Goal: Contribute content: Add original content to the website for others to see

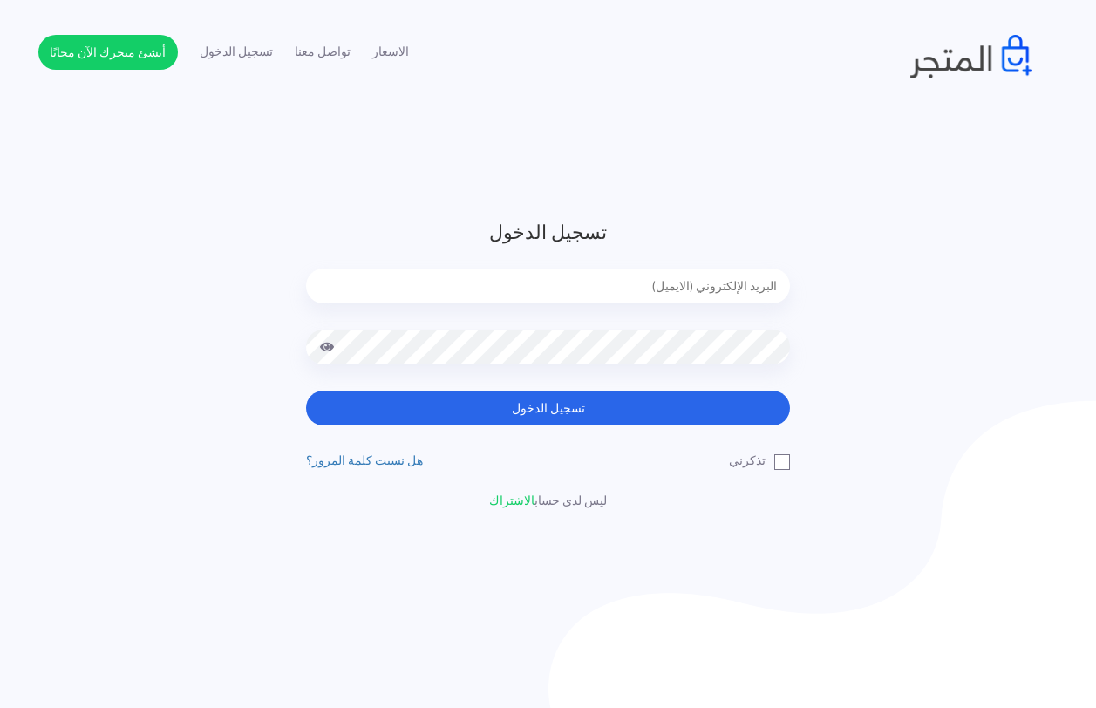
type input "[EMAIL_ADDRESS][DOMAIN_NAME]"
click at [581, 405] on button "تسجيل الدخول" at bounding box center [548, 408] width 484 height 35
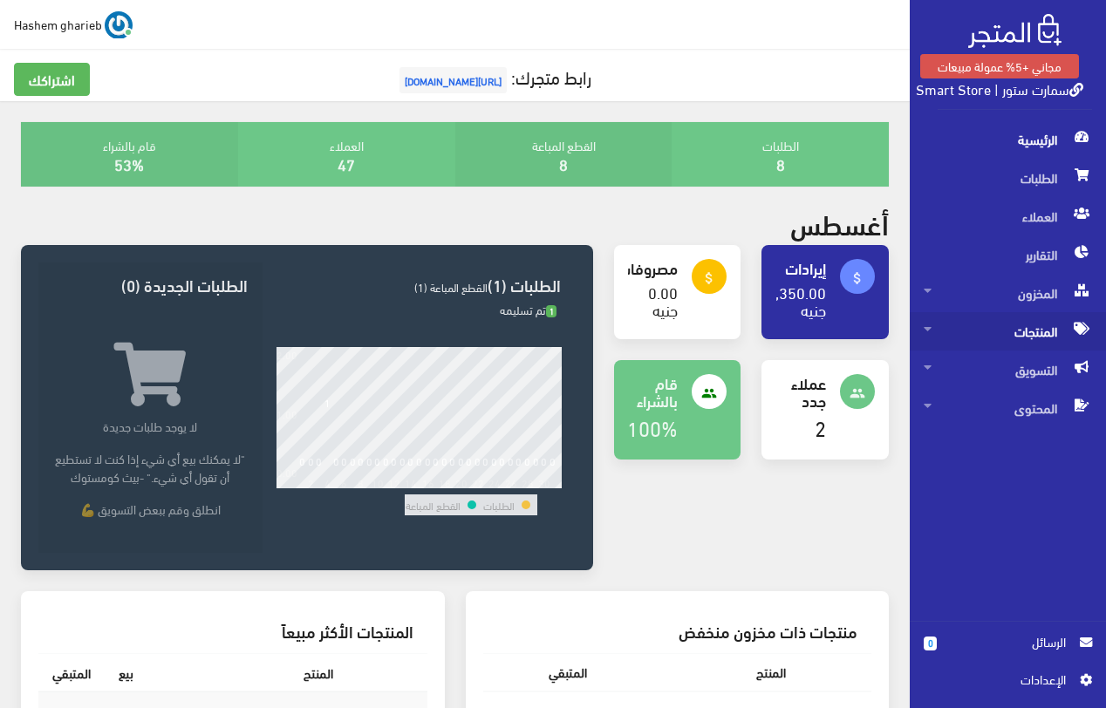
click at [1038, 331] on span "المنتجات" at bounding box center [1008, 331] width 168 height 38
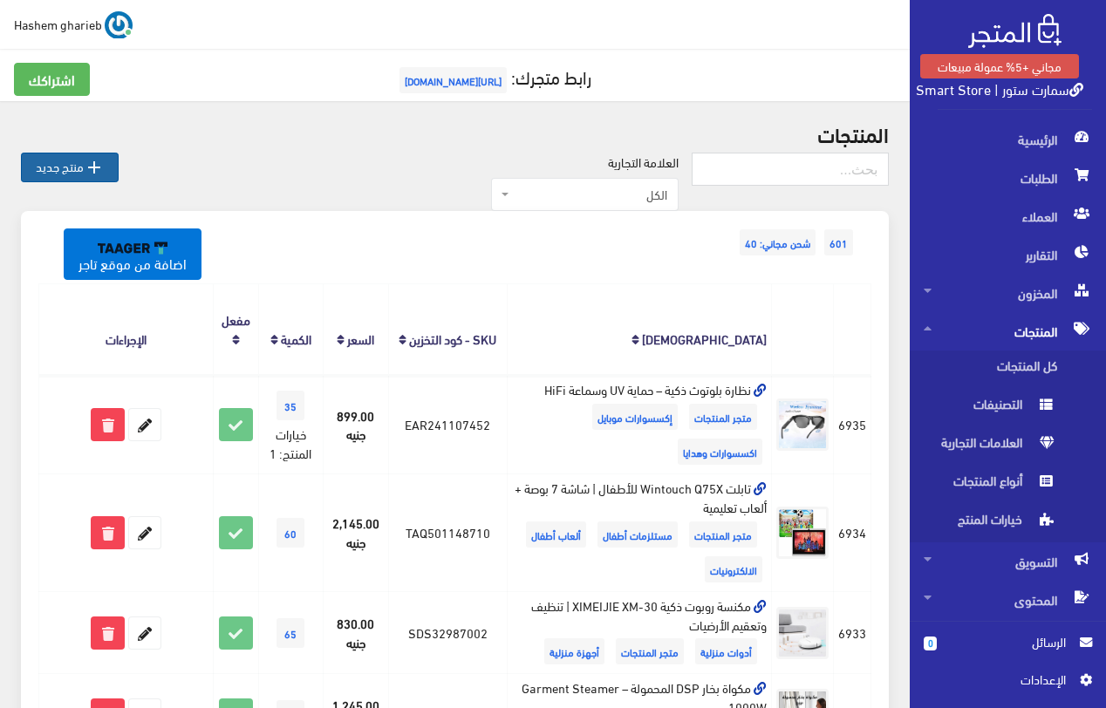
click at [83, 167] on link " منتج جديد" at bounding box center [70, 168] width 98 height 30
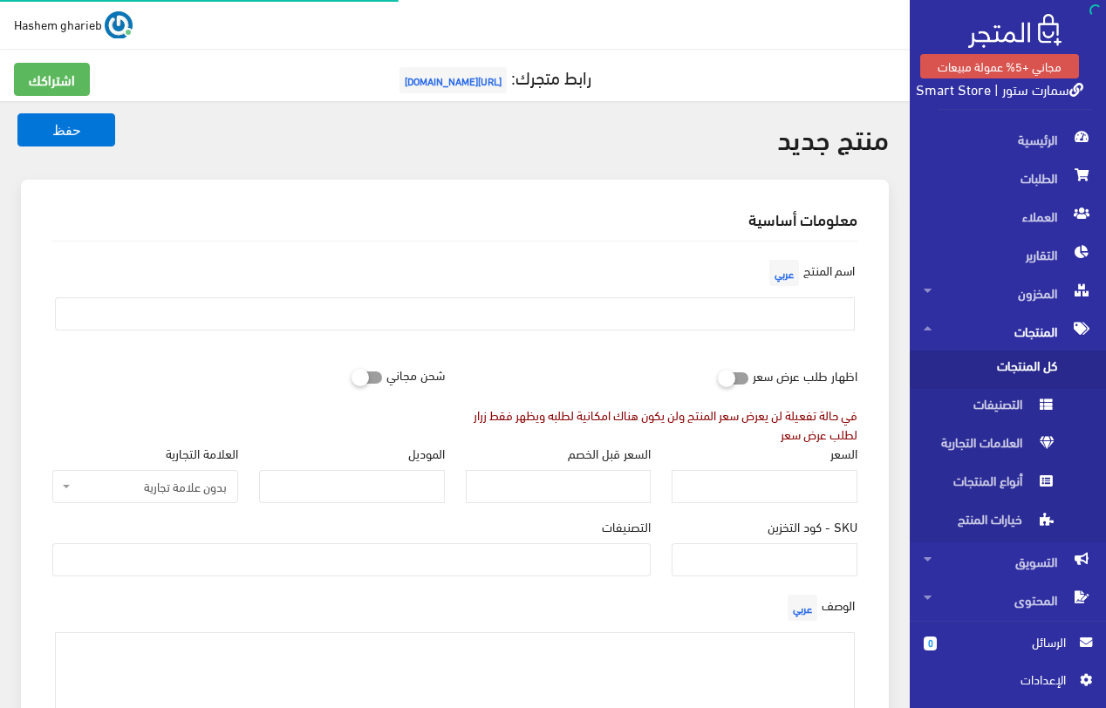
select select
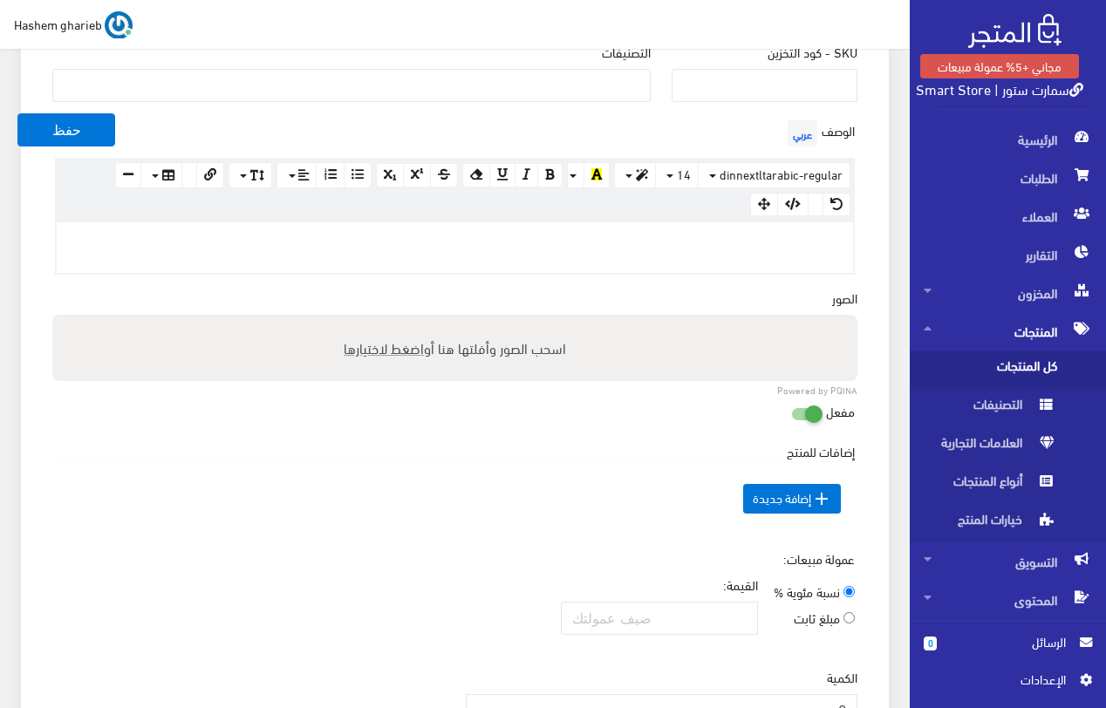
scroll to position [523, 0]
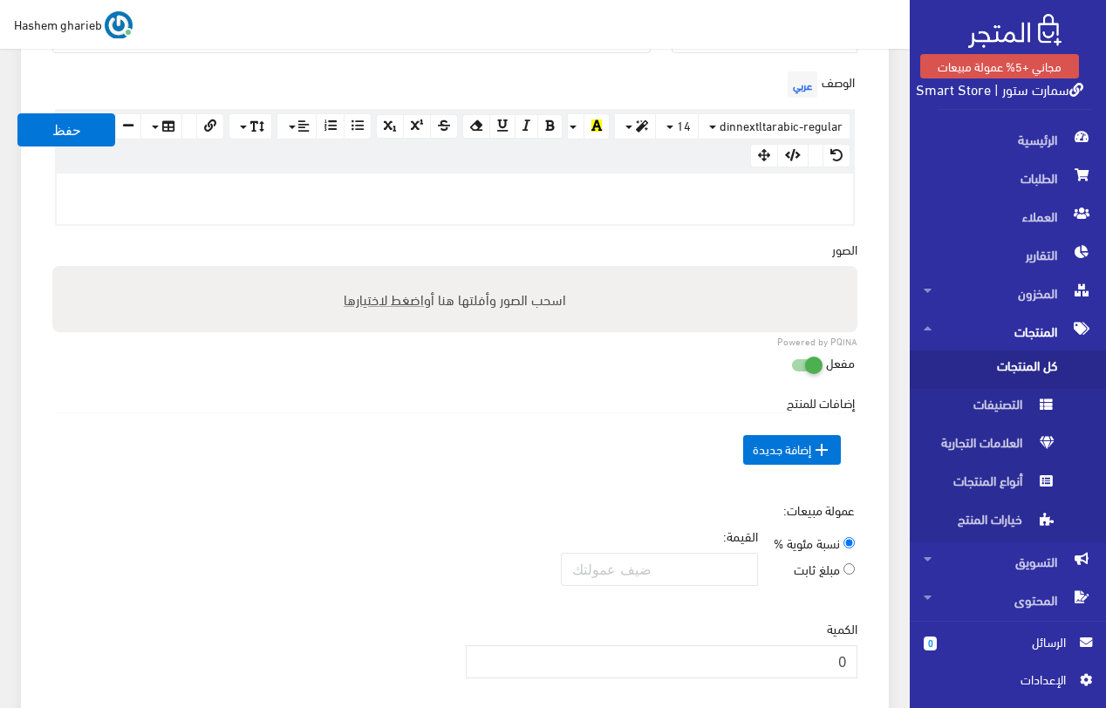
click at [790, 199] on p at bounding box center [454, 191] width 779 height 19
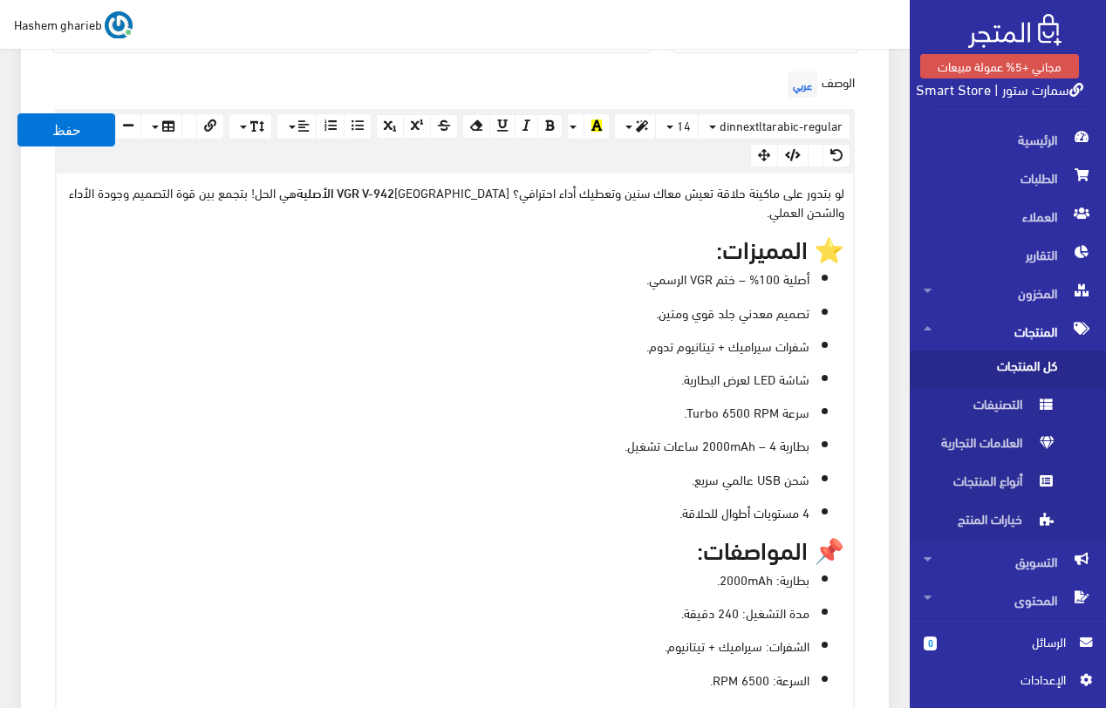
scroll to position [584, 0]
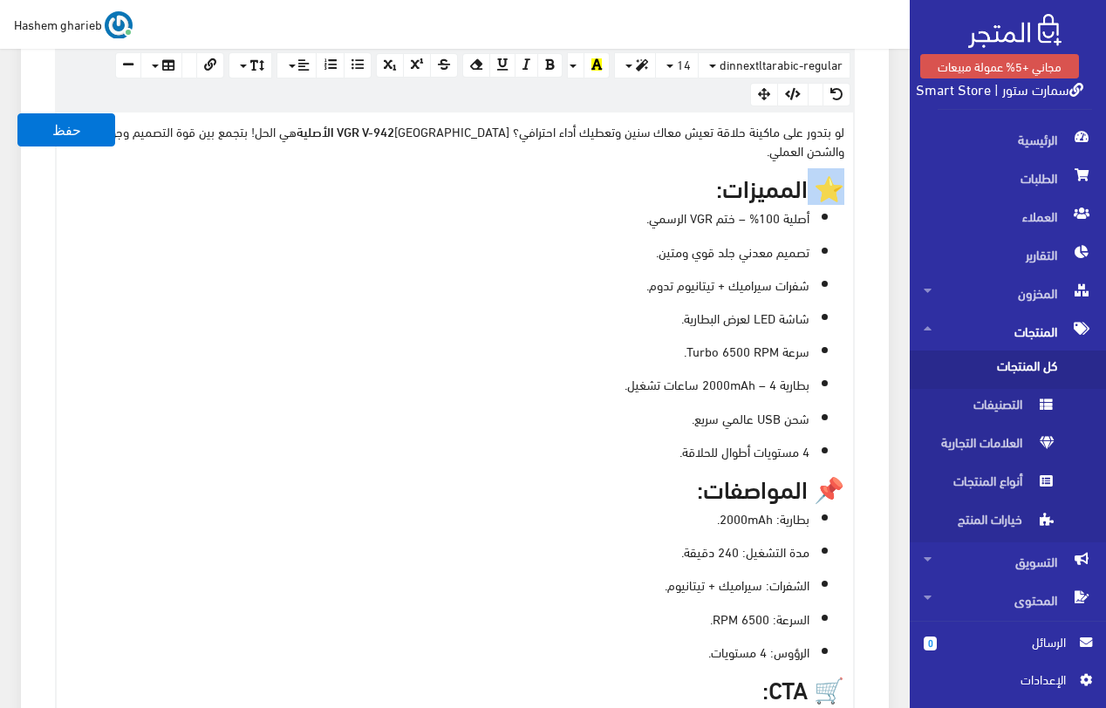
drag, startPoint x: 806, startPoint y: 167, endPoint x: 856, endPoint y: 173, distance: 50.9
click at [856, 173] on div "الوصف عربي × Insert Image Select from files Image URL Insert Image × Insert Lin…" at bounding box center [455, 379] width 826 height 747
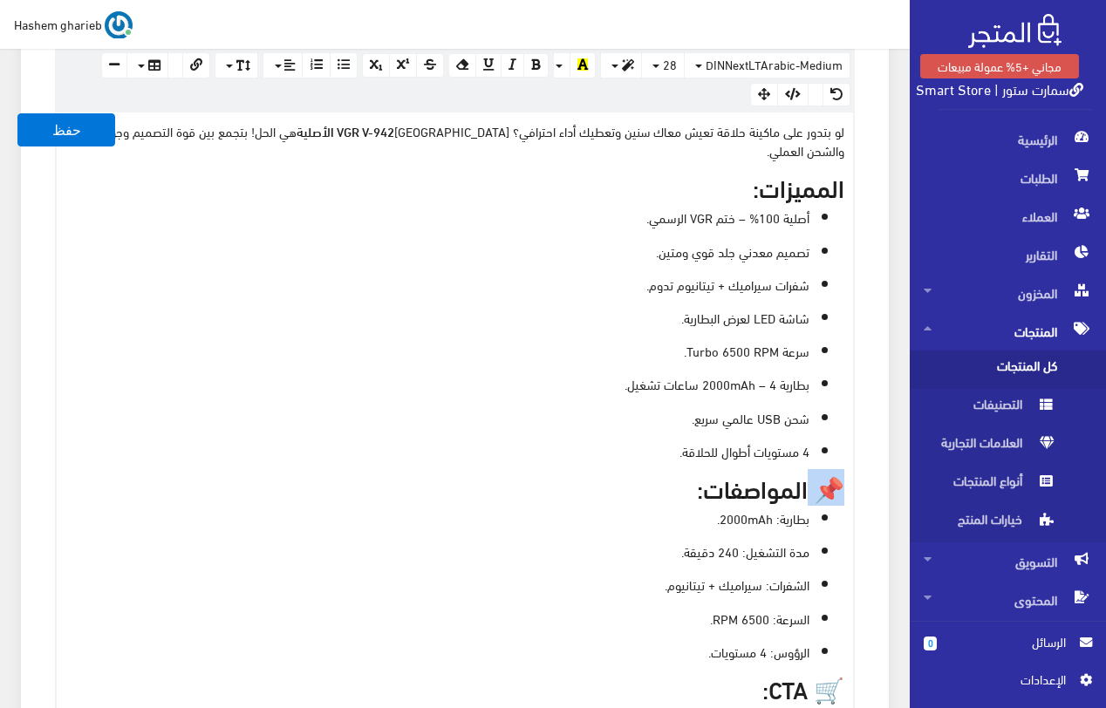
drag, startPoint x: 805, startPoint y: 466, endPoint x: 877, endPoint y: 465, distance: 72.4
click at [877, 466] on div "معلومات أساسية اسم المنتج عربي اظهار طلب عرض سعر في حالة تفعيلة لن يعرض سعر الم…" at bounding box center [455, 422] width 868 height 1655
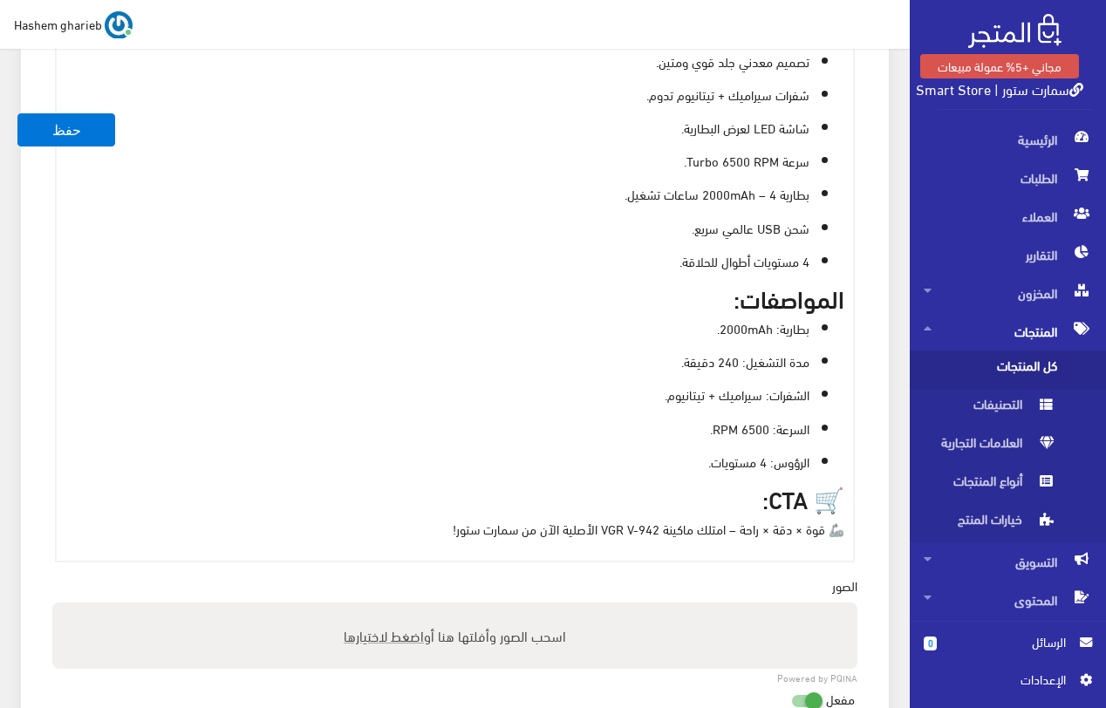
scroll to position [846, 0]
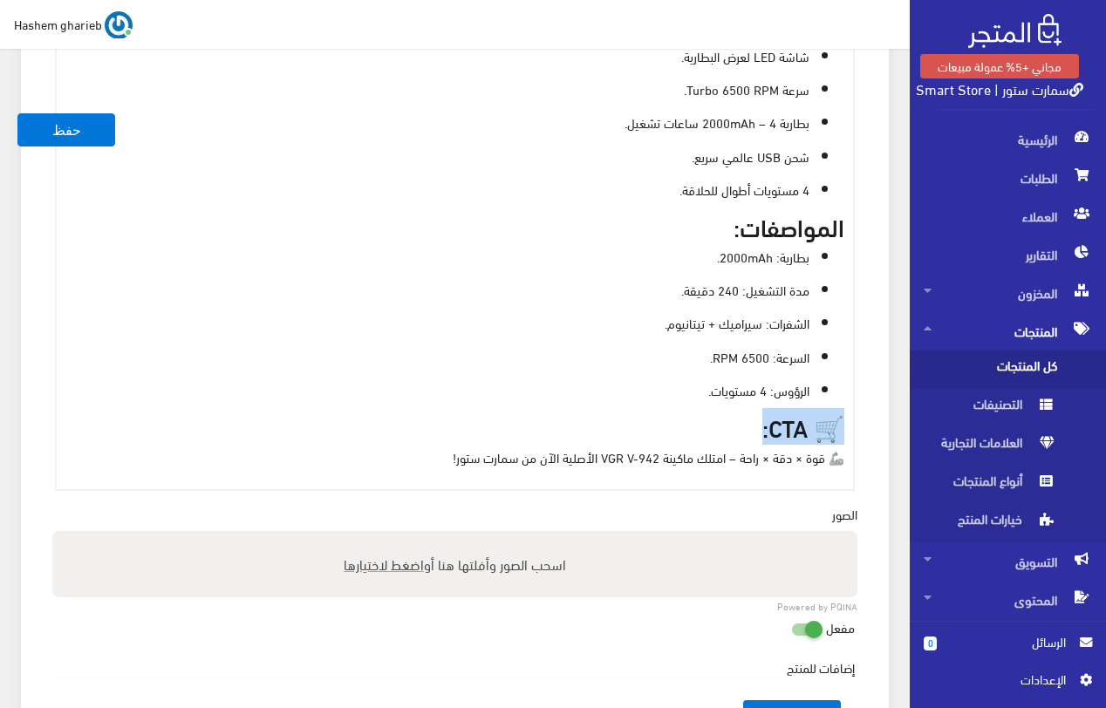
drag, startPoint x: 717, startPoint y: 406, endPoint x: 897, endPoint y: 408, distance: 179.7
click at [873, 408] on div "معلومات أساسية اسم المنتج عربي اظهار طلب عرض سعر في حالة تفعيلة لن يعرض سعر الم…" at bounding box center [455, 161] width 868 height 1655
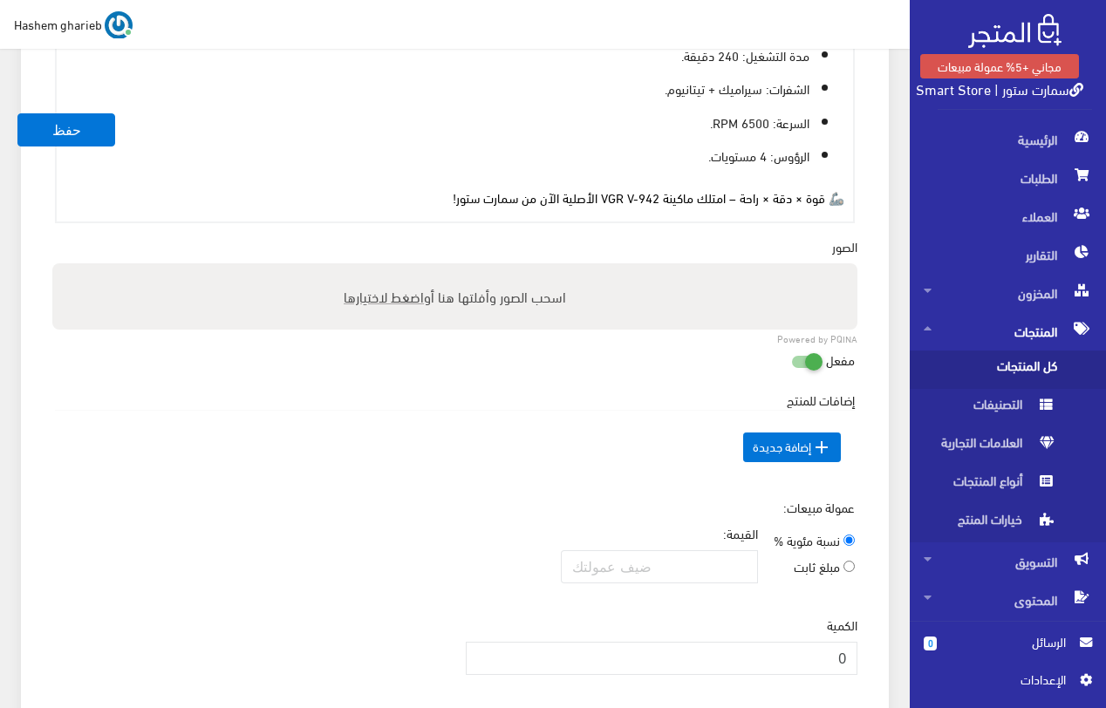
scroll to position [1020, 0]
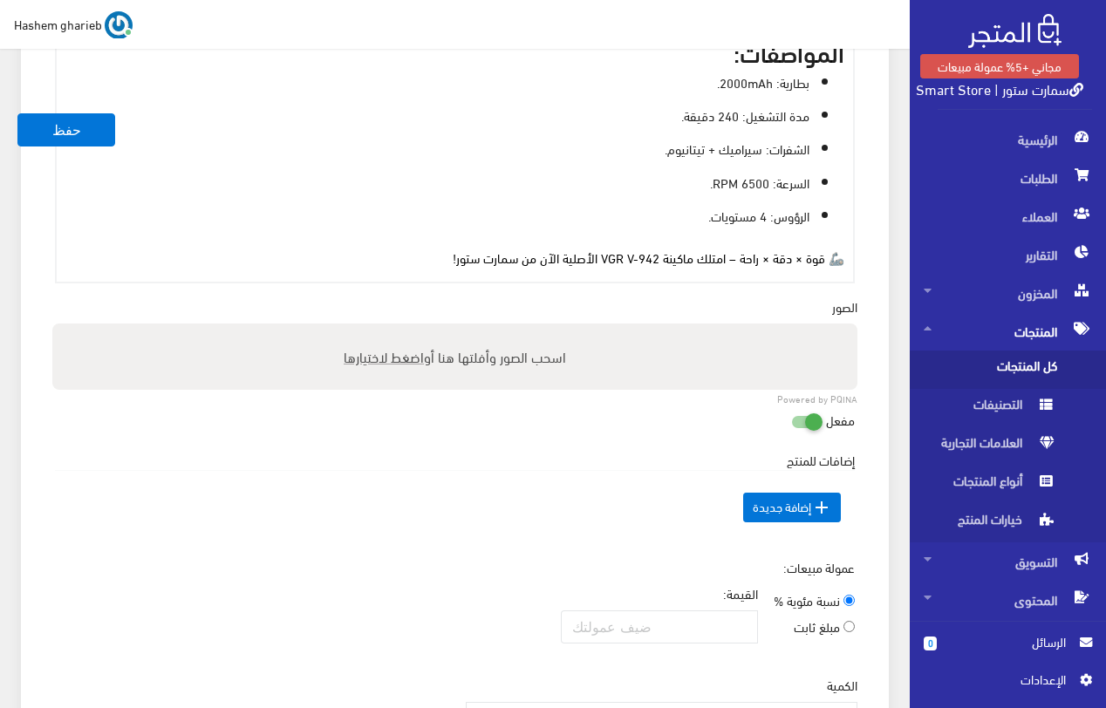
click at [379, 344] on span "اضغط لاختيارها" at bounding box center [384, 356] width 80 height 25
click at [379, 329] on input "اسحب الصور وأفلتها هنا أو اضغط لاختيارها" at bounding box center [454, 326] width 805 height 5
type input "C:\fakepath\original-vgr-v942-hair-trimmer-for-men-with-smart-led-screen-and-hi…"
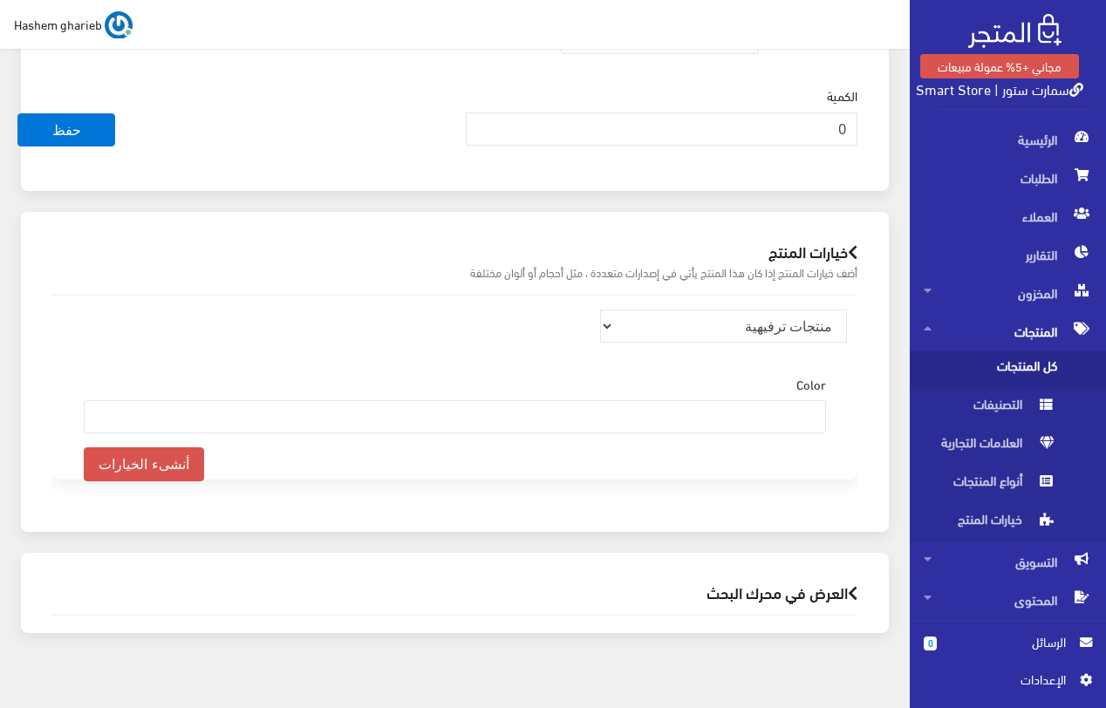
scroll to position [1807, 0]
click at [786, 583] on h2 "العرض في محرك البحث" at bounding box center [454, 591] width 805 height 17
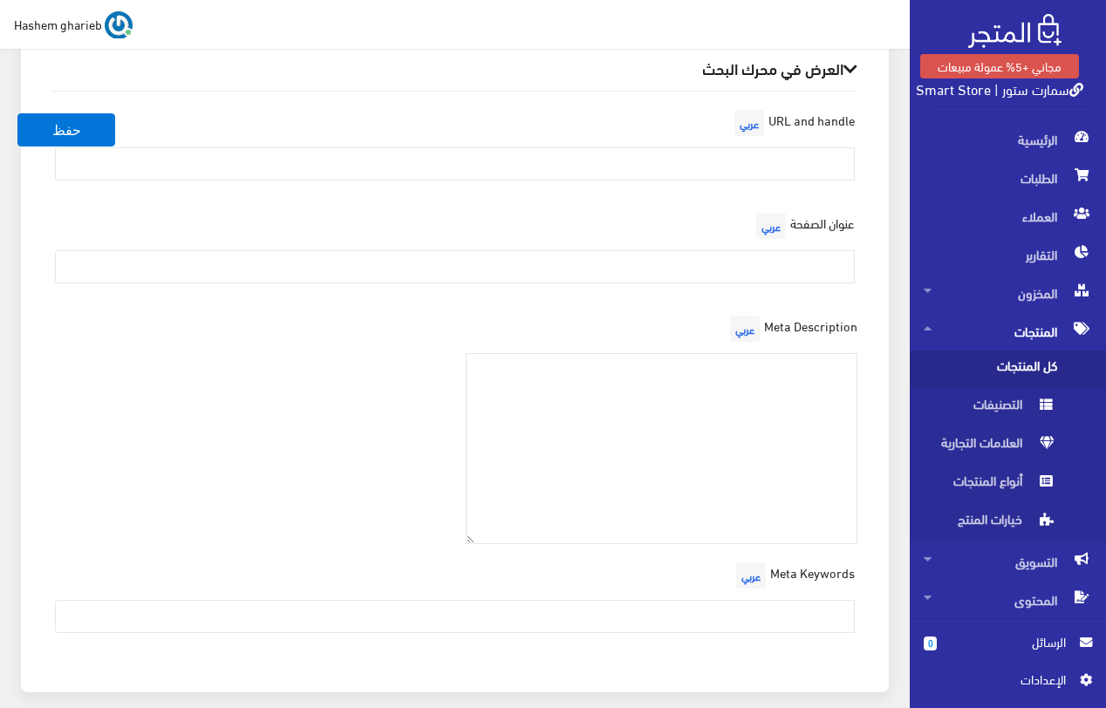
scroll to position [2392, 0]
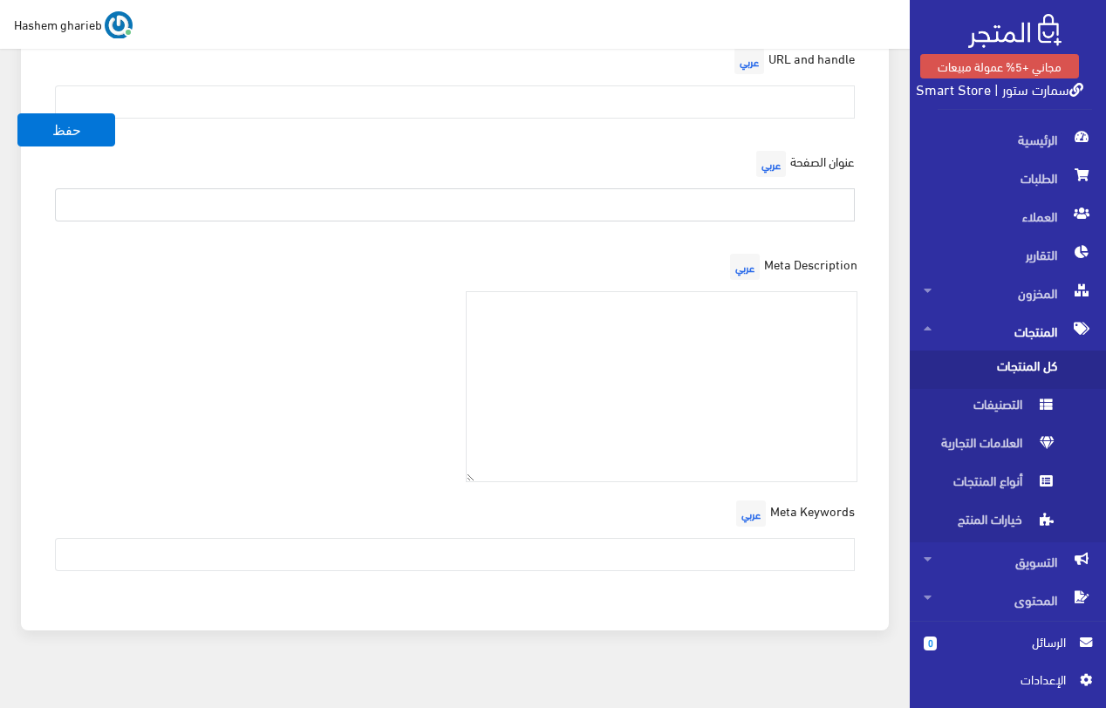
click at [783, 188] on input "text" at bounding box center [455, 204] width 800 height 33
paste input "ماكينة VGR V-942 الأصلية | أداء عالي وجودة مضمونة"
type input "ماكينة VGR V-942 الأصلية | أداء عالي وجودة مضمونة"
click at [843, 337] on textarea at bounding box center [662, 386] width 392 height 191
paste textarea "احصل على ماكينة VGR V-942 الأصلية – شفرات سيراميك + تيتانيوم، شاشة LED، وضع Tur…"
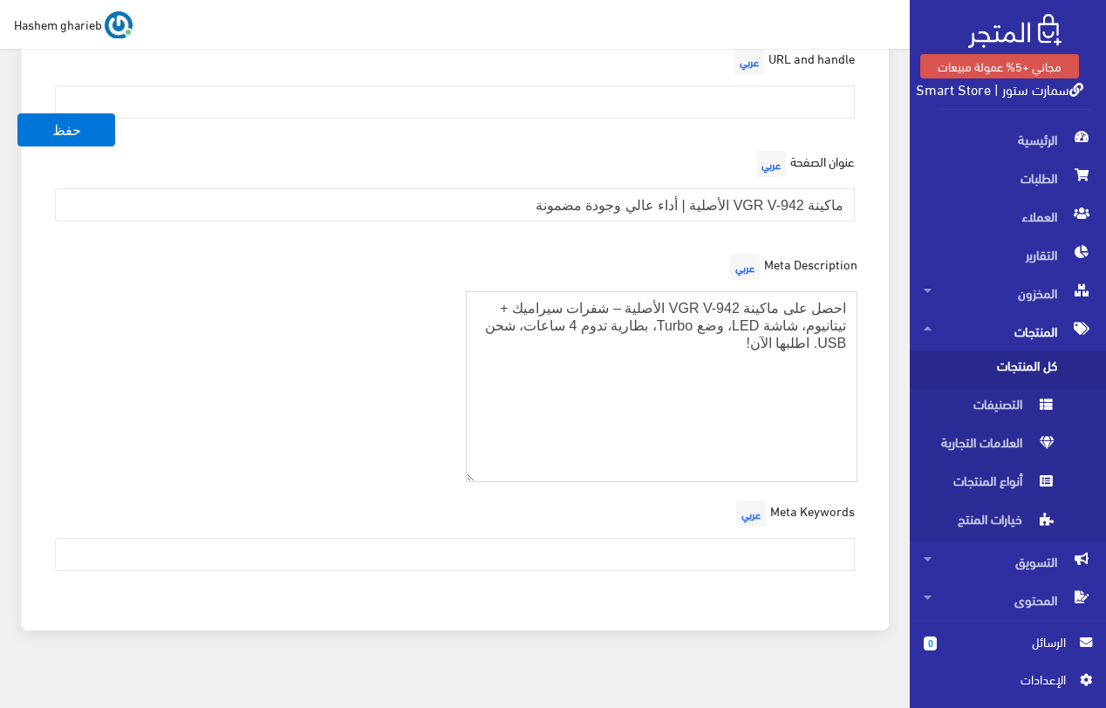
type textarea "احصل على ماكينة VGR V-942 الأصلية – شفرات سيراميك + تيتانيوم، شاشة LED، وضع Tur…"
click at [754, 538] on input "text" at bounding box center [455, 554] width 800 height 33
paste input "ماكينة حلاقة أصلية VGR، ماكينة V-942، ماكينة حلاقة توربو، ماكينة حلاقة ببطارية …"
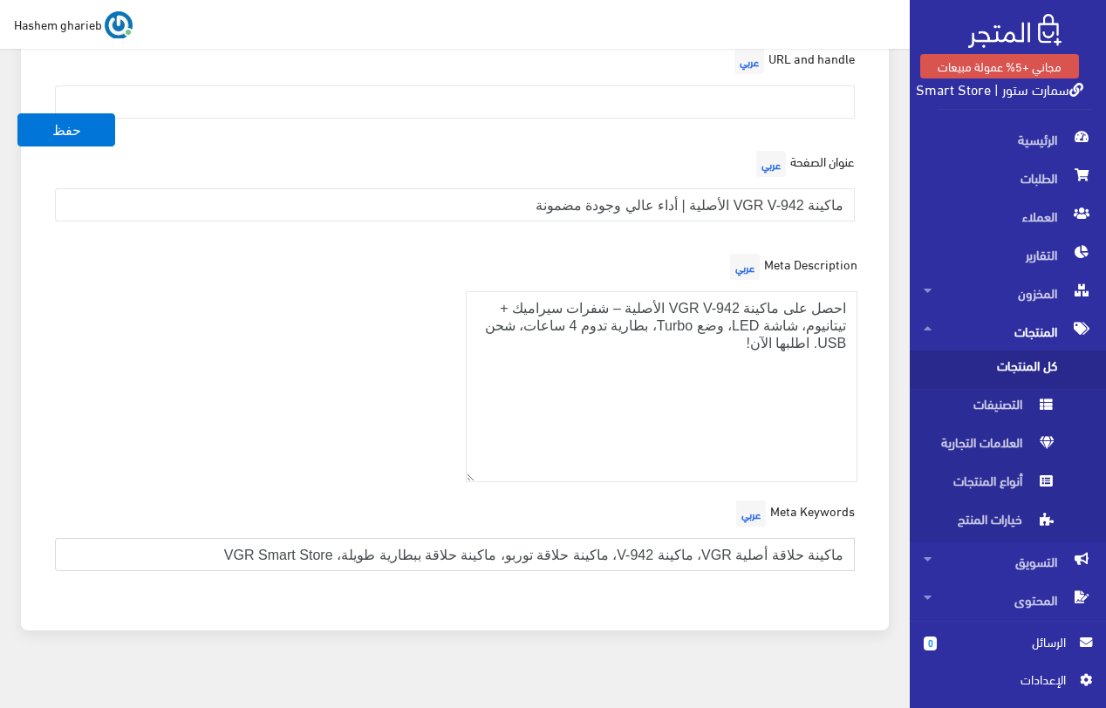
type input "ماكينة حلاقة أصلية VGR، ماكينة V-942، ماكينة حلاقة توربو، ماكينة حلاقة ببطارية …"
click at [297, 408] on div "Meta Description عربي احصل على ماكينة VGR V-942 الأصلية – شفرات سيراميك + تيتان…" at bounding box center [455, 372] width 826 height 247
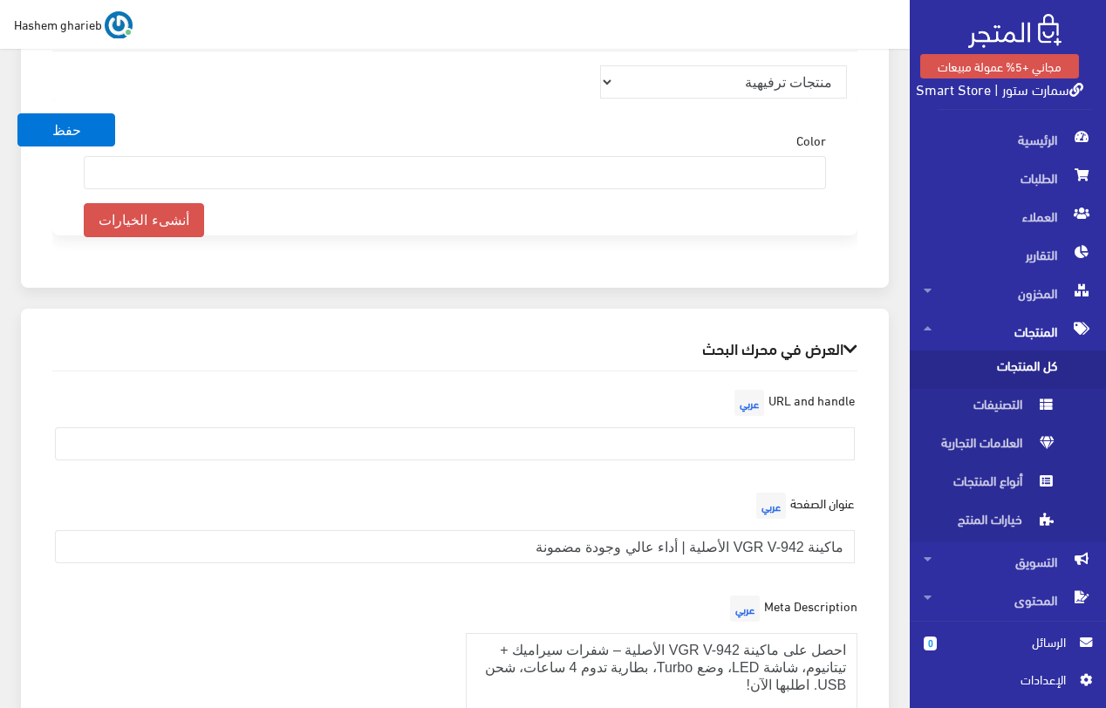
scroll to position [2043, 0]
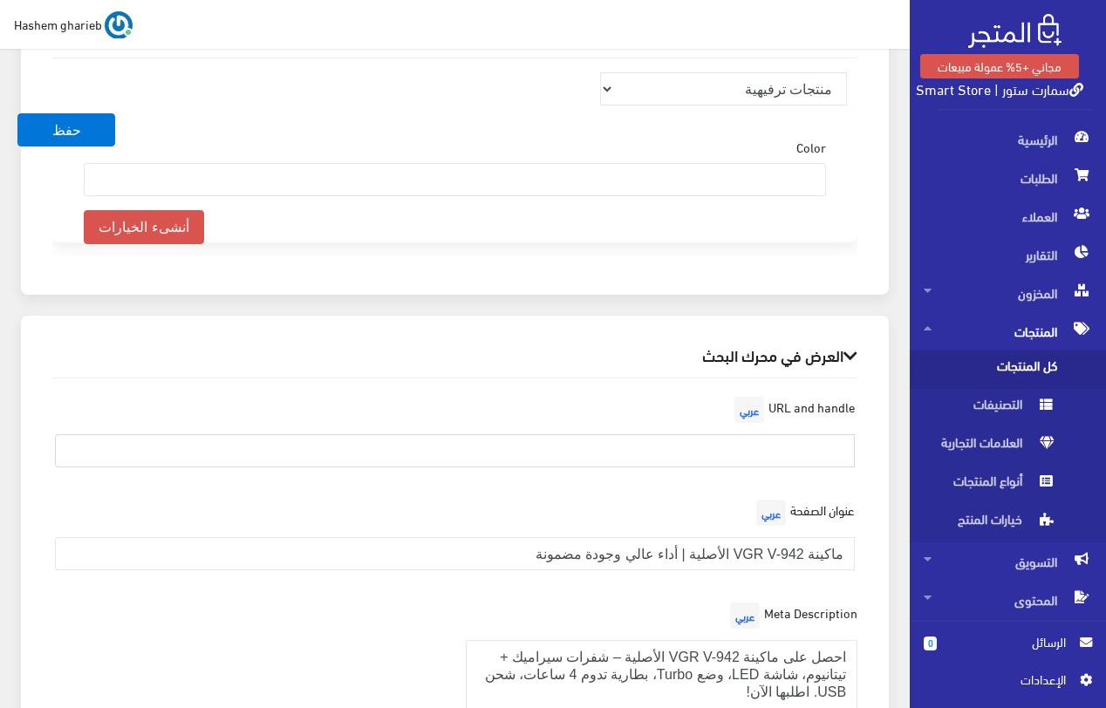
click at [783, 434] on input "text" at bounding box center [455, 450] width 800 height 33
paste input "vgr-v942-hair-trimmer"
type input "vgr-v942-hair-trimmer"
click at [856, 392] on div "URL and handle عربي vgr-v942-hair-trimmer" at bounding box center [455, 436] width 826 height 89
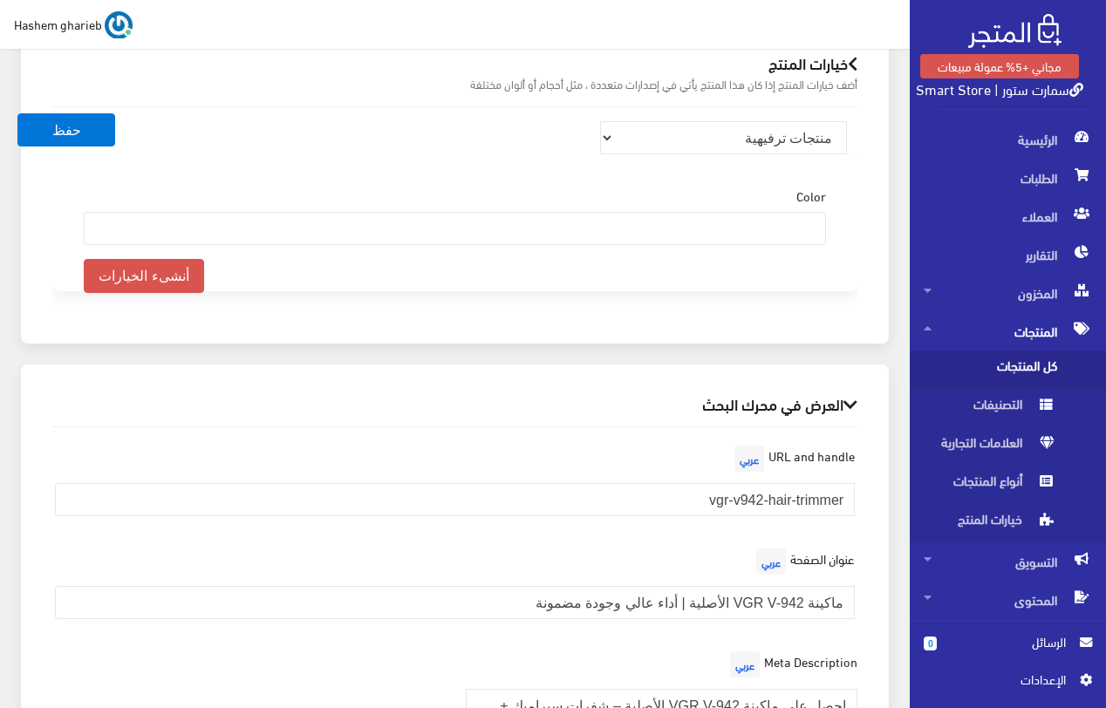
scroll to position [1868, 0]
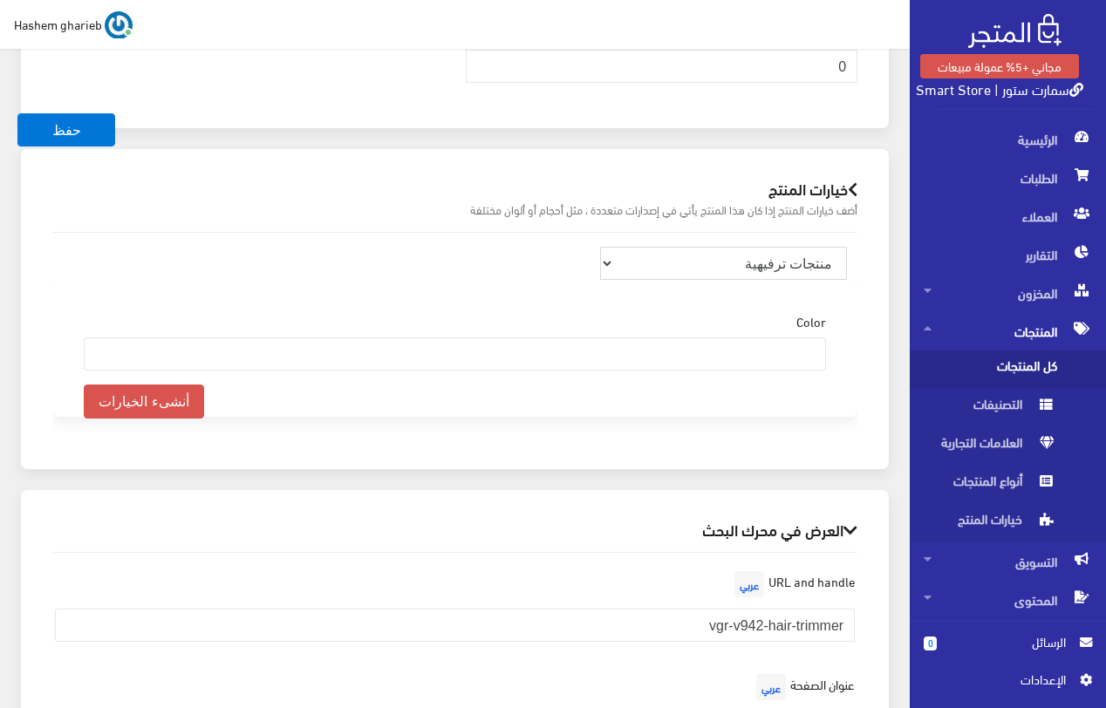
click at [776, 249] on select "منتجات ترفيهية الكترونيات اكسسوارات الهواتف الصحة والجمال تحف ومقتنيات موضة وأز…" at bounding box center [724, 263] width 248 height 33
select select "28"
click at [600, 247] on select "منتجات ترفيهية الكترونيات اكسسوارات الهواتف الصحة والجمال تحف ومقتنيات موضة وأز…" at bounding box center [724, 263] width 248 height 33
select select
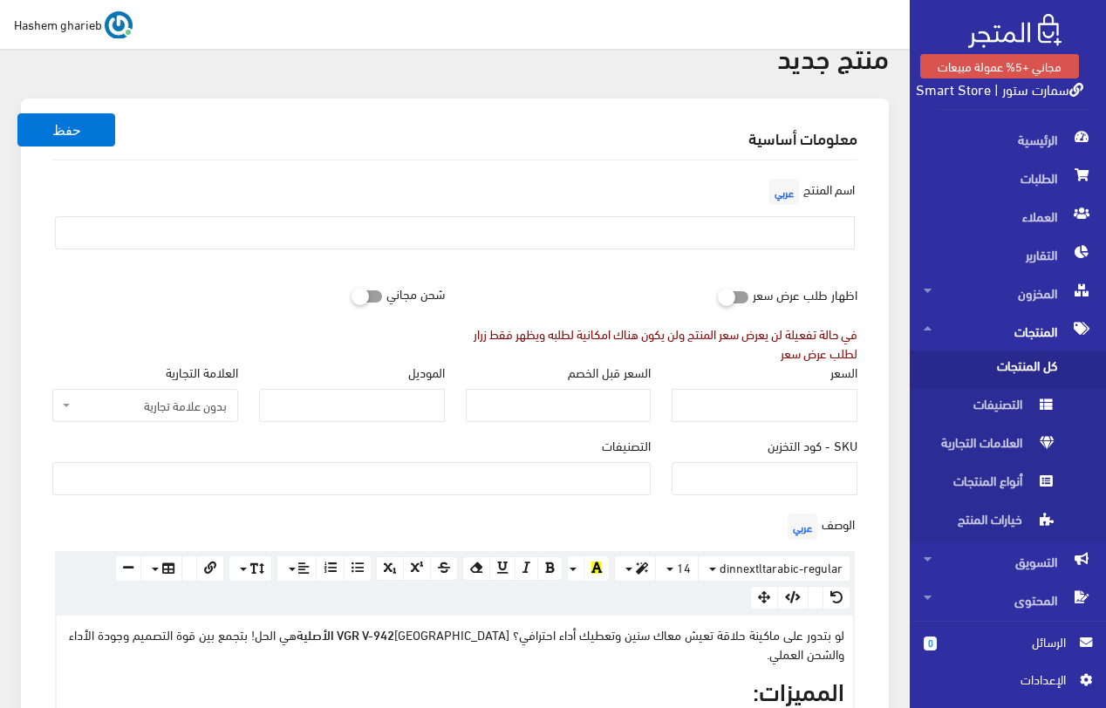
scroll to position [0, 0]
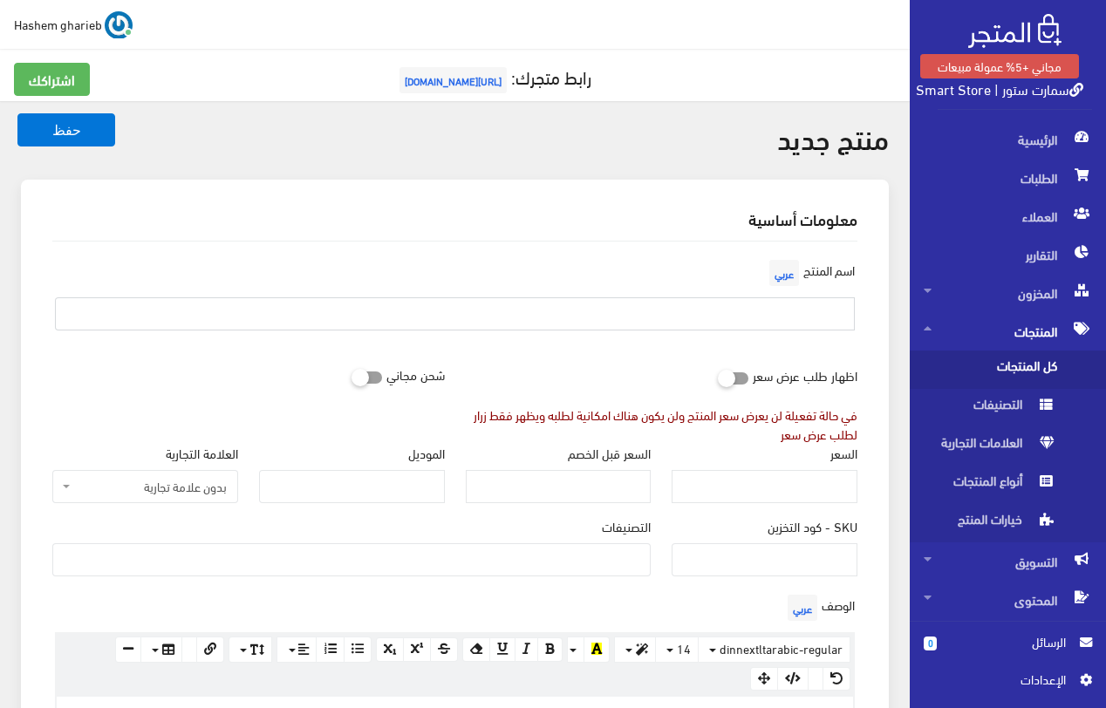
click at [794, 311] on input "text" at bounding box center [455, 313] width 800 height 33
paste input "ماكينة حلاقة تعيش معاك سنين وتعطيك أداء احترافي؟ ماكينة VGR V-942 الأصلية"
drag, startPoint x: 499, startPoint y: 309, endPoint x: 771, endPoint y: 317, distance: 272.2
click at [771, 317] on input "ماكينة حلاقة تعيش معاك سنين وتعطيك أداء احترافي؟ ماكينة VGR V-942 الأصلية" at bounding box center [455, 313] width 800 height 33
type input "ماكينة حلاقة VGR V-942 الأصلية"
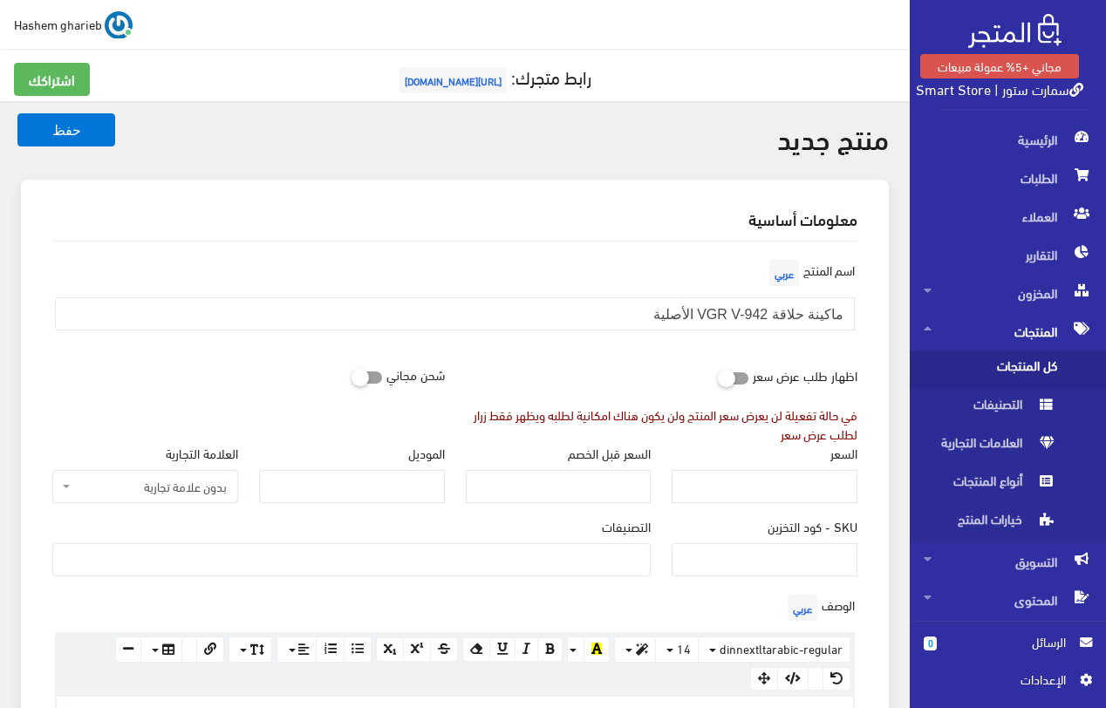
click at [868, 298] on div "اسم المنتج عربي ماكينة حلاقة VGR V-942 الأصلية" at bounding box center [455, 300] width 826 height 89
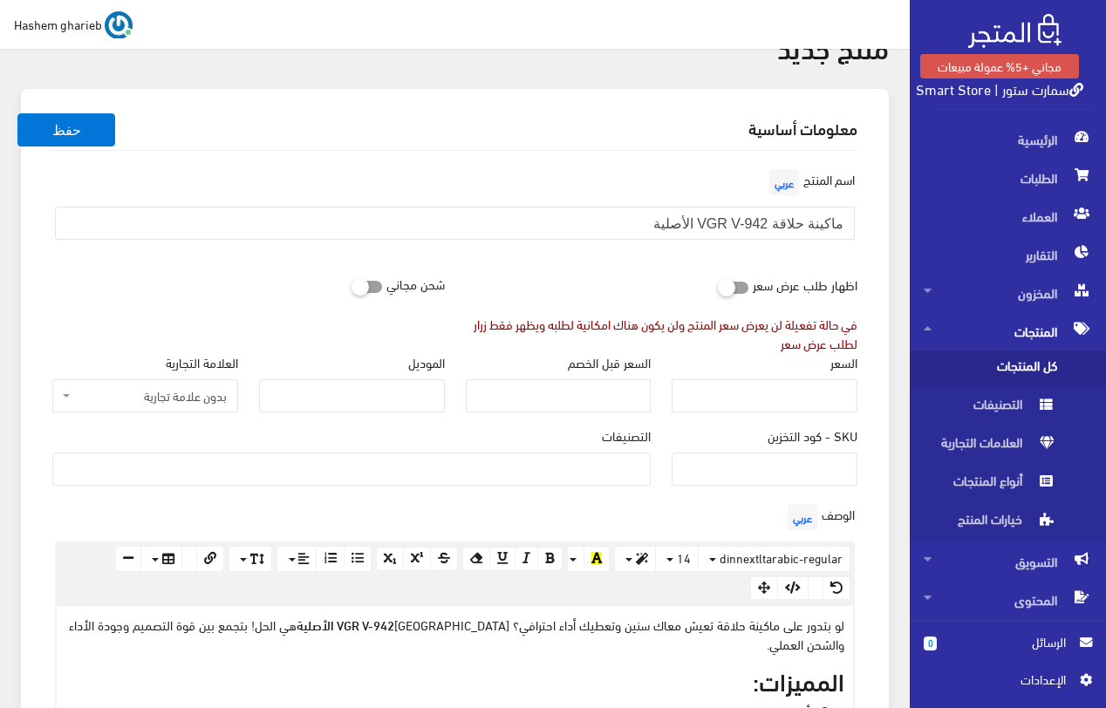
scroll to position [174, 0]
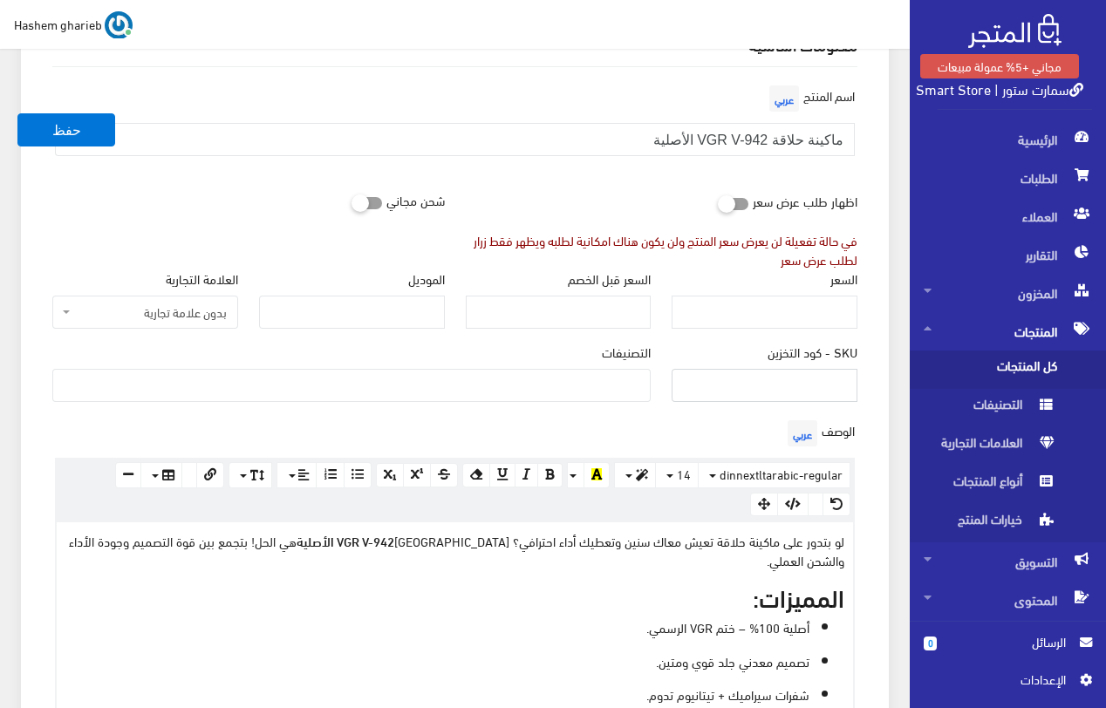
click at [789, 386] on input "SKU - كود التخزين" at bounding box center [765, 385] width 186 height 33
type input "SAF0942"
click at [772, 313] on input "السعر" at bounding box center [765, 312] width 186 height 33
type input "899"
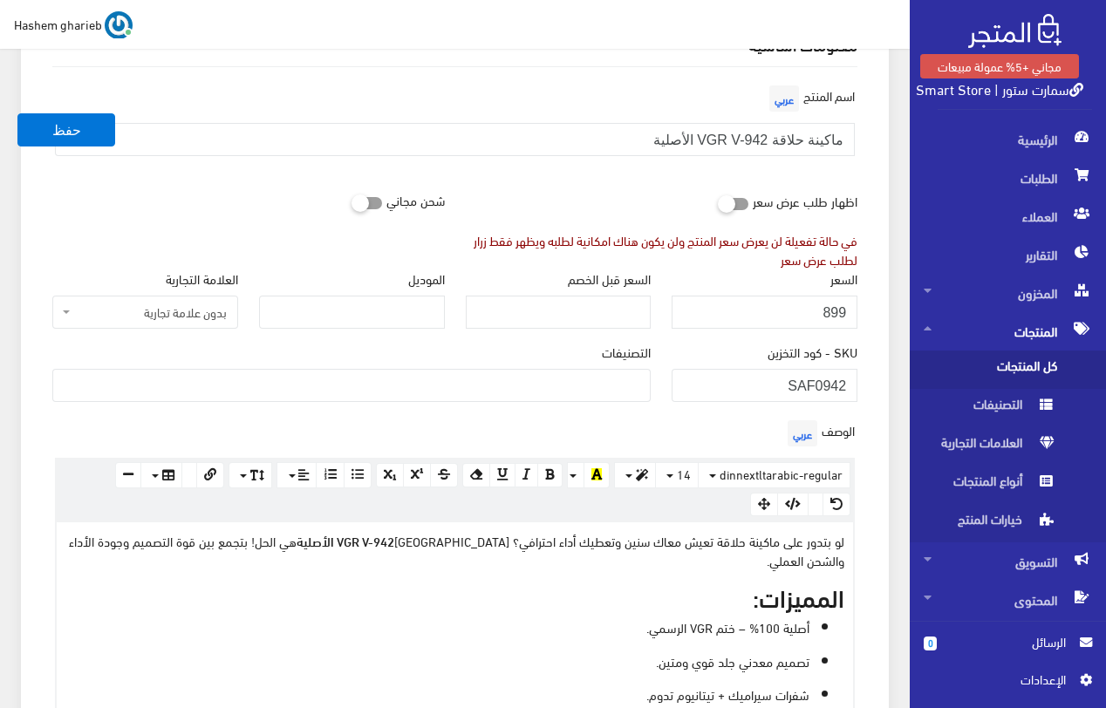
click at [351, 199] on icon at bounding box center [351, 202] width 0 height 16
click at [351, 199] on input "checkbox" at bounding box center [335, 199] width 31 height 17
checkbox input "true"
click at [568, 382] on ul at bounding box center [351, 384] width 597 height 28
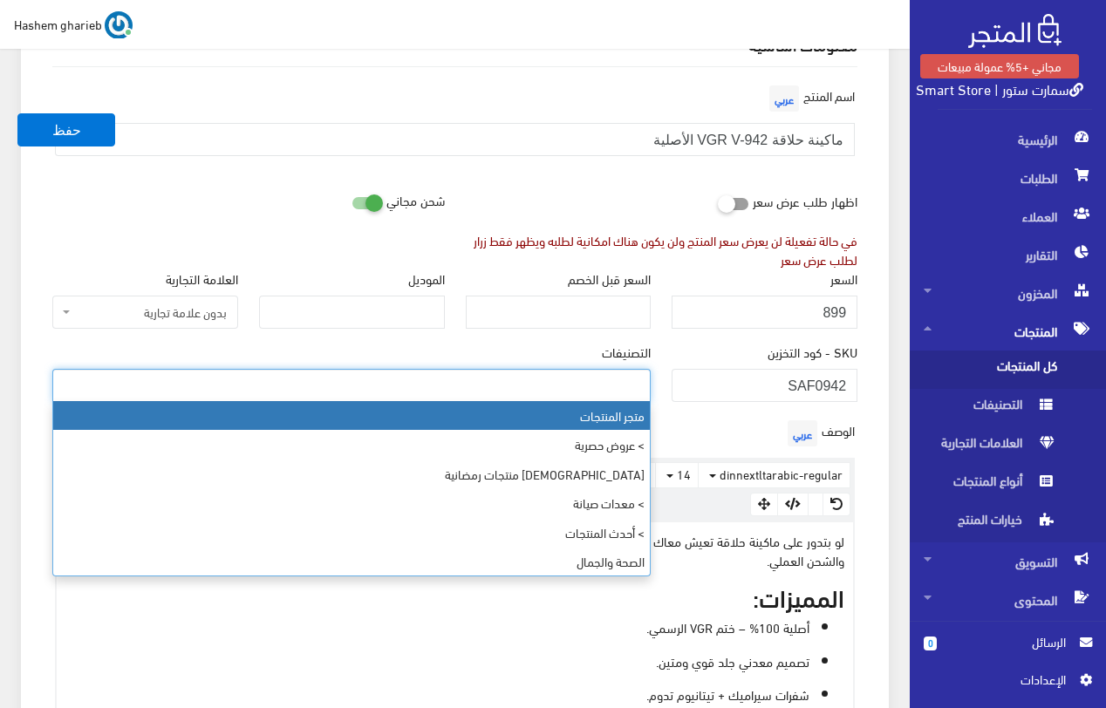
select select "403"
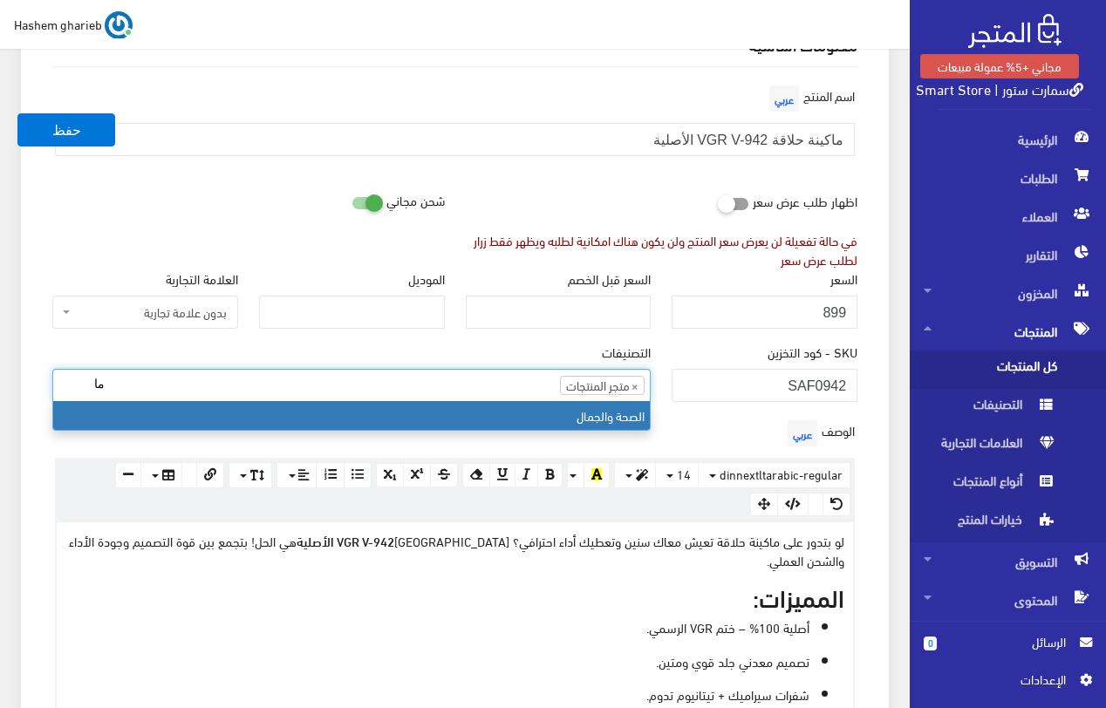
type input "م"
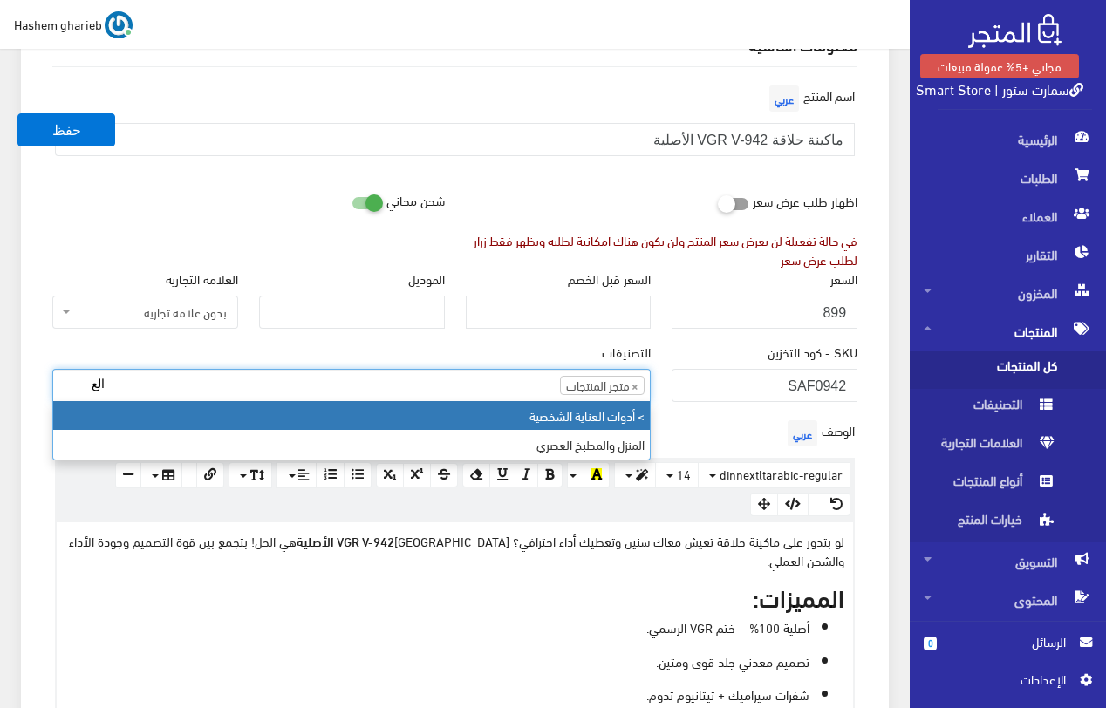
type input "الع"
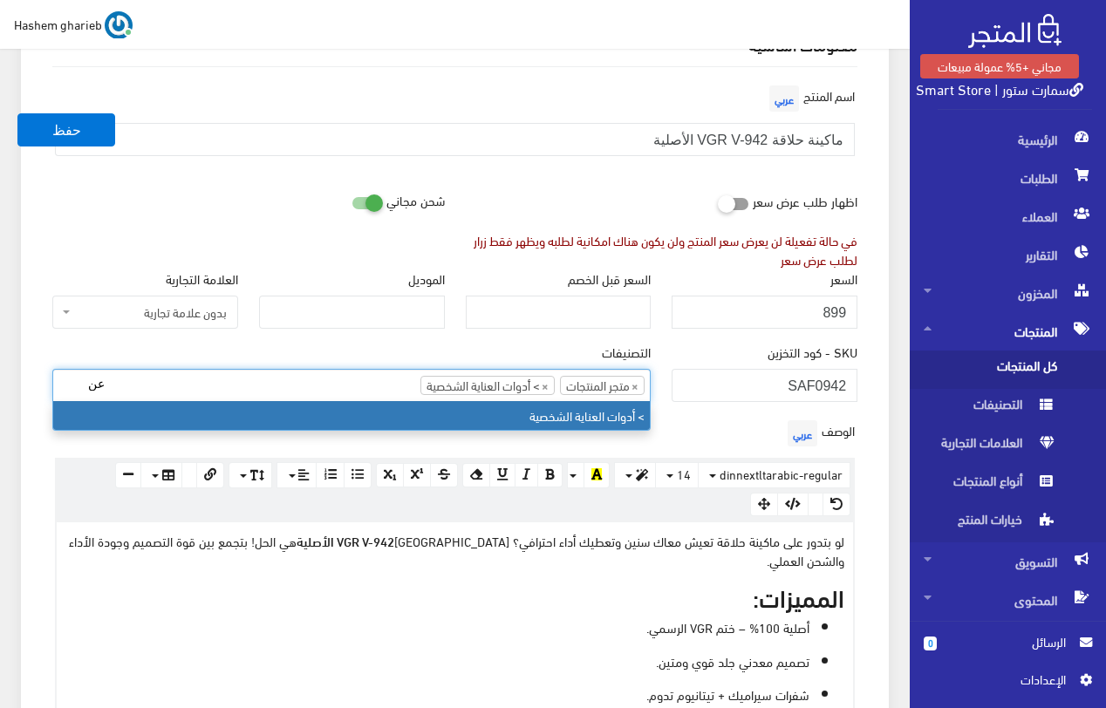
type input "ع"
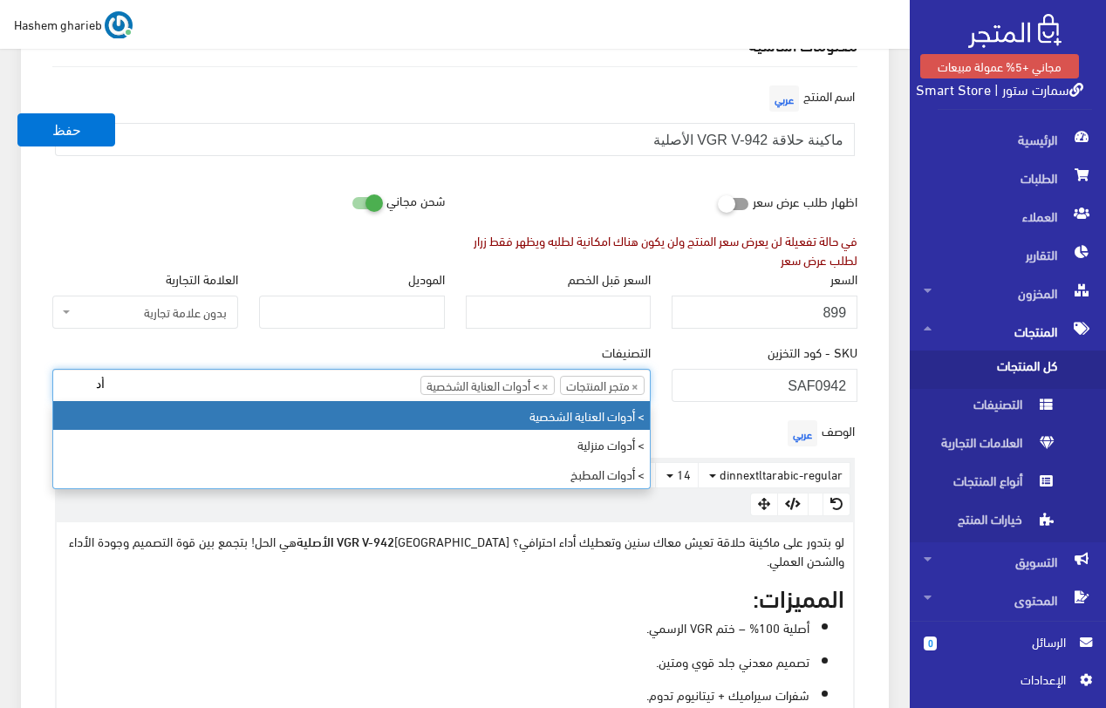
type input "أ"
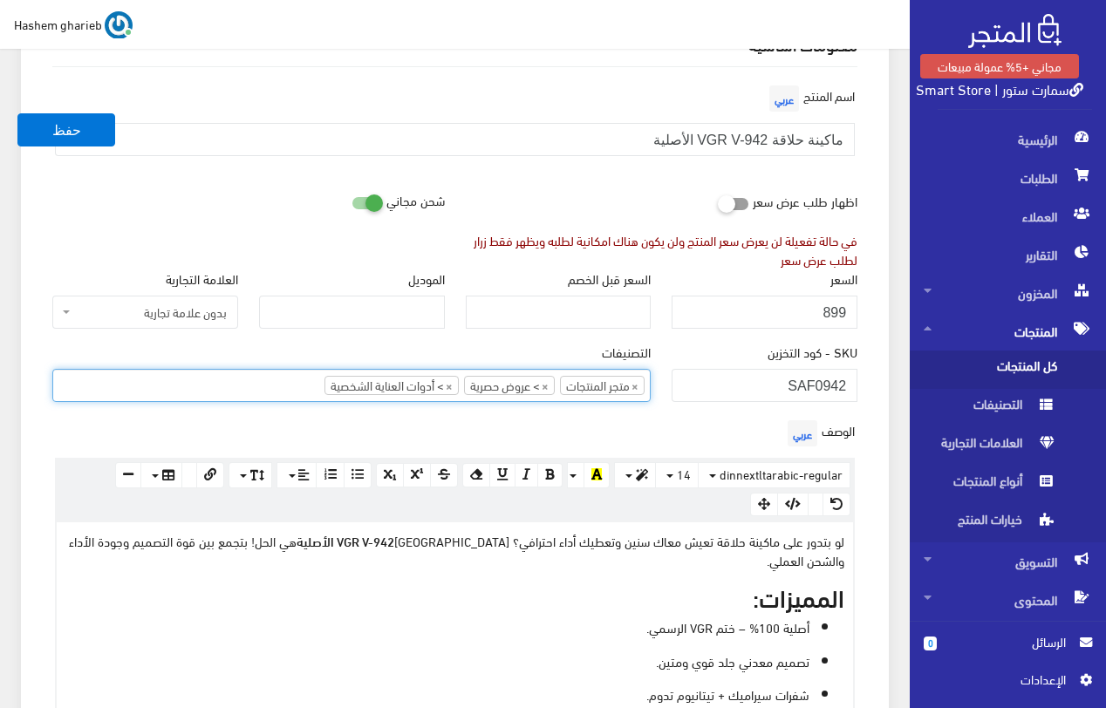
click at [866, 373] on div "SKU - كود التخزين SAF0942" at bounding box center [764, 379] width 207 height 73
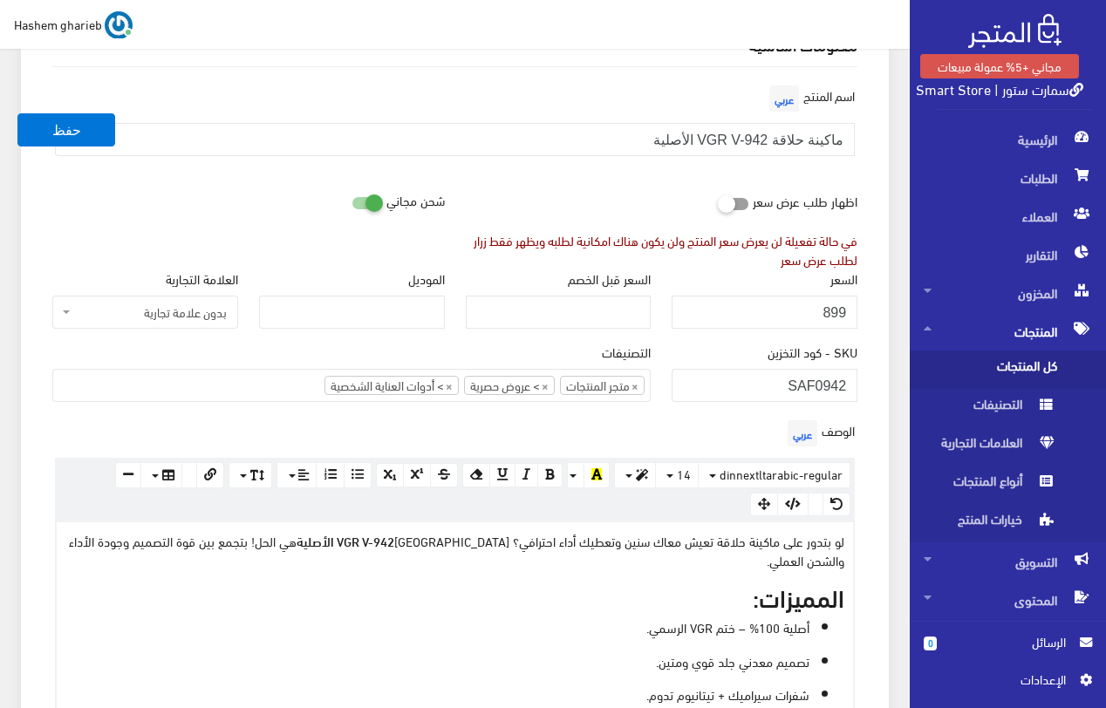
click at [137, 312] on span "بدون علامة تجارية" at bounding box center [150, 312] width 153 height 17
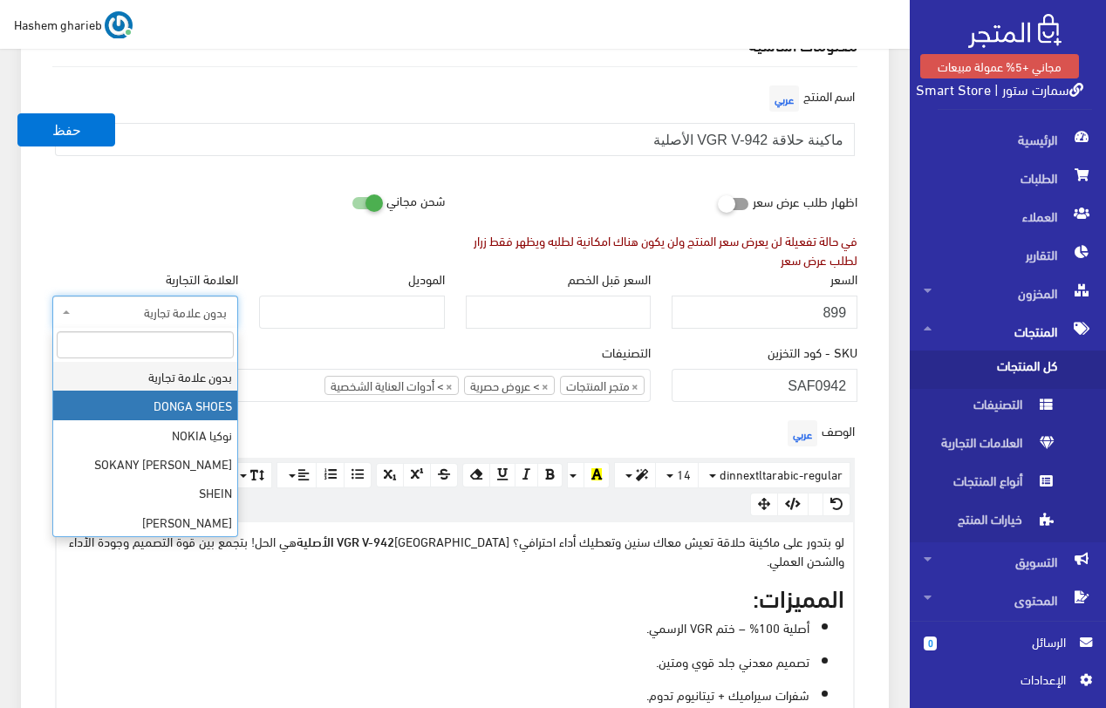
type input "V"
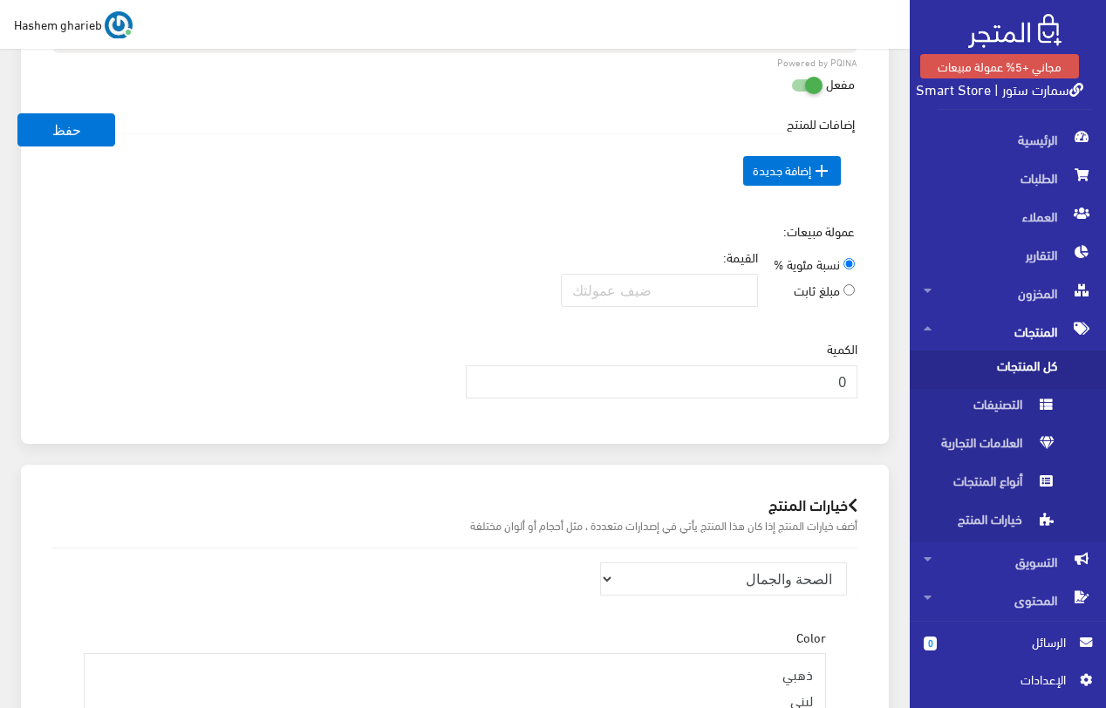
scroll to position [1570, 0]
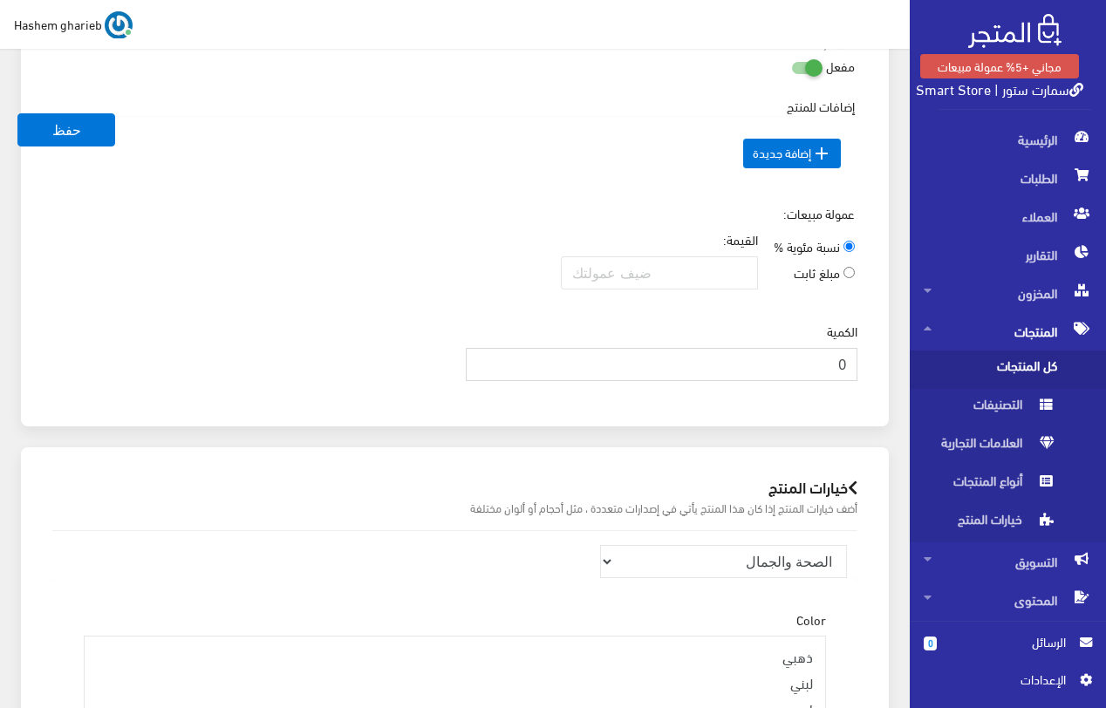
drag, startPoint x: 819, startPoint y: 344, endPoint x: 884, endPoint y: 344, distance: 64.5
type input "250"
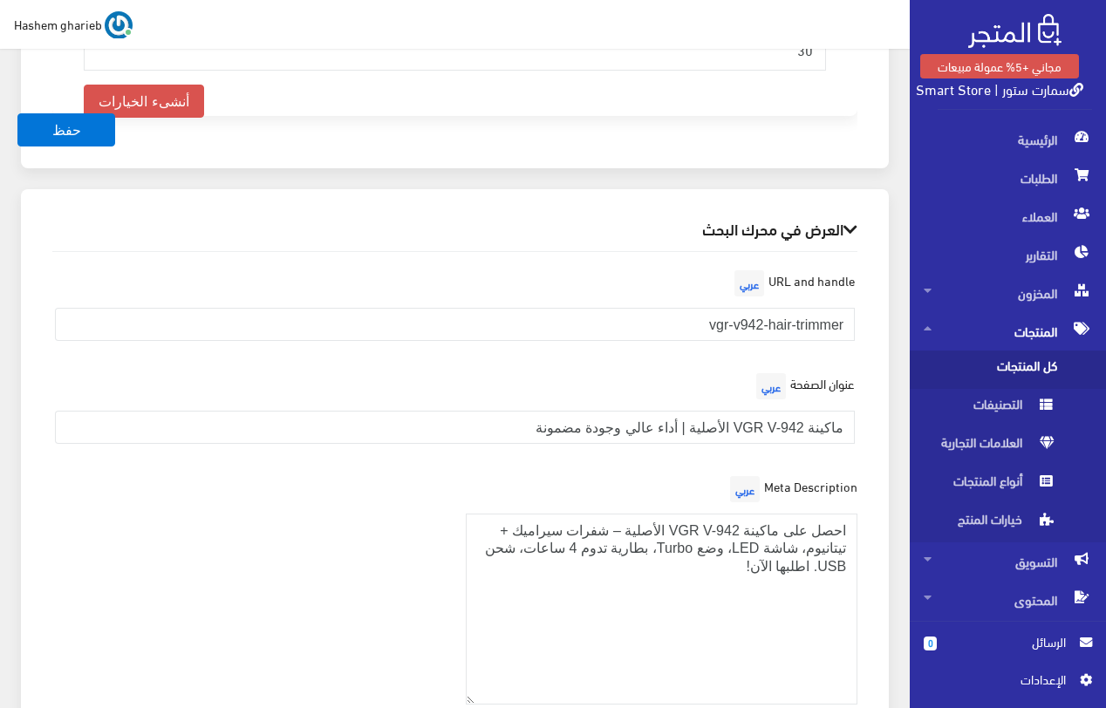
scroll to position [2562, 0]
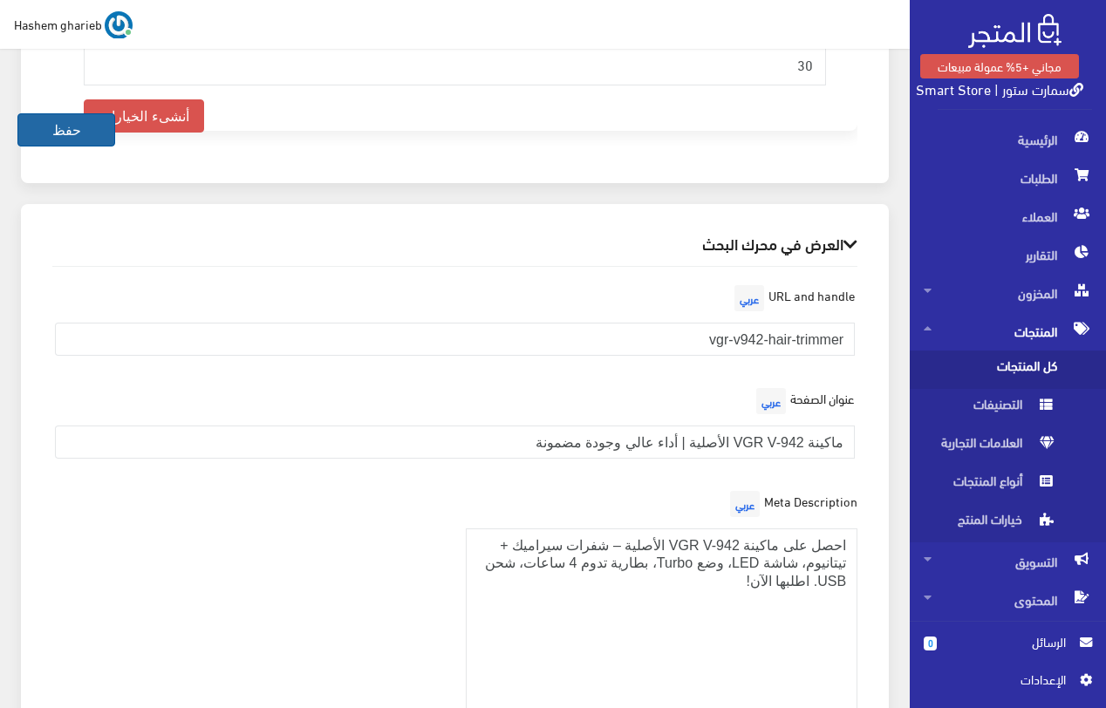
click at [71, 134] on button "حفظ" at bounding box center [66, 129] width 98 height 33
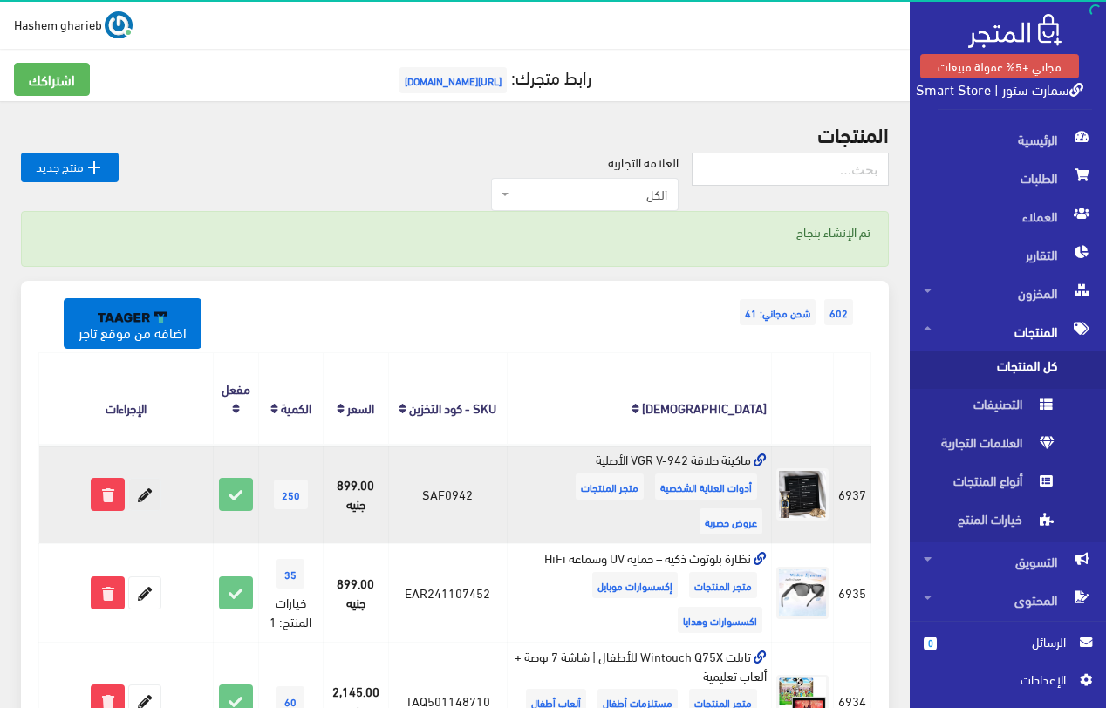
click at [145, 494] on icon at bounding box center [144, 494] width 31 height 31
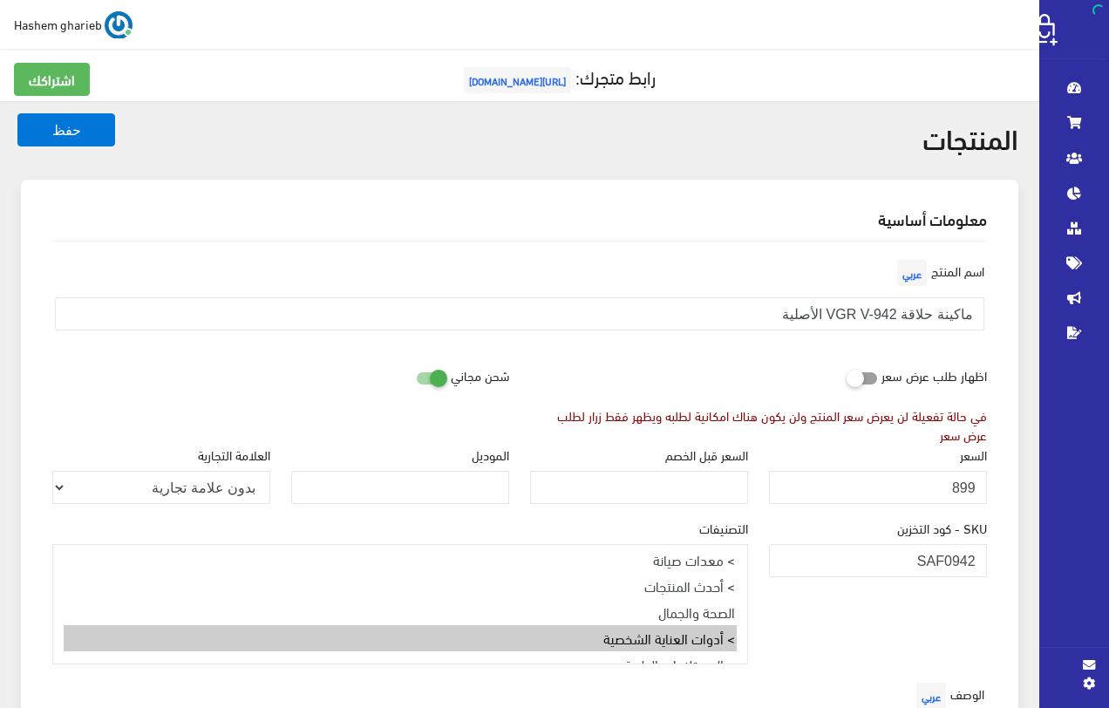
select select
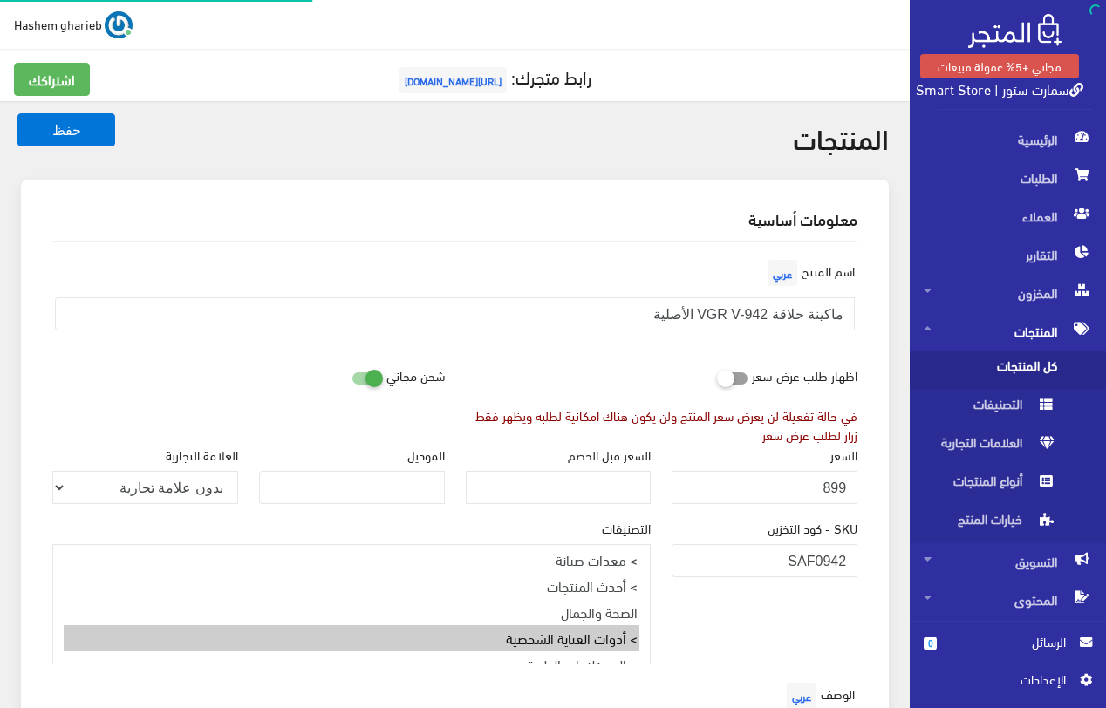
select select "28"
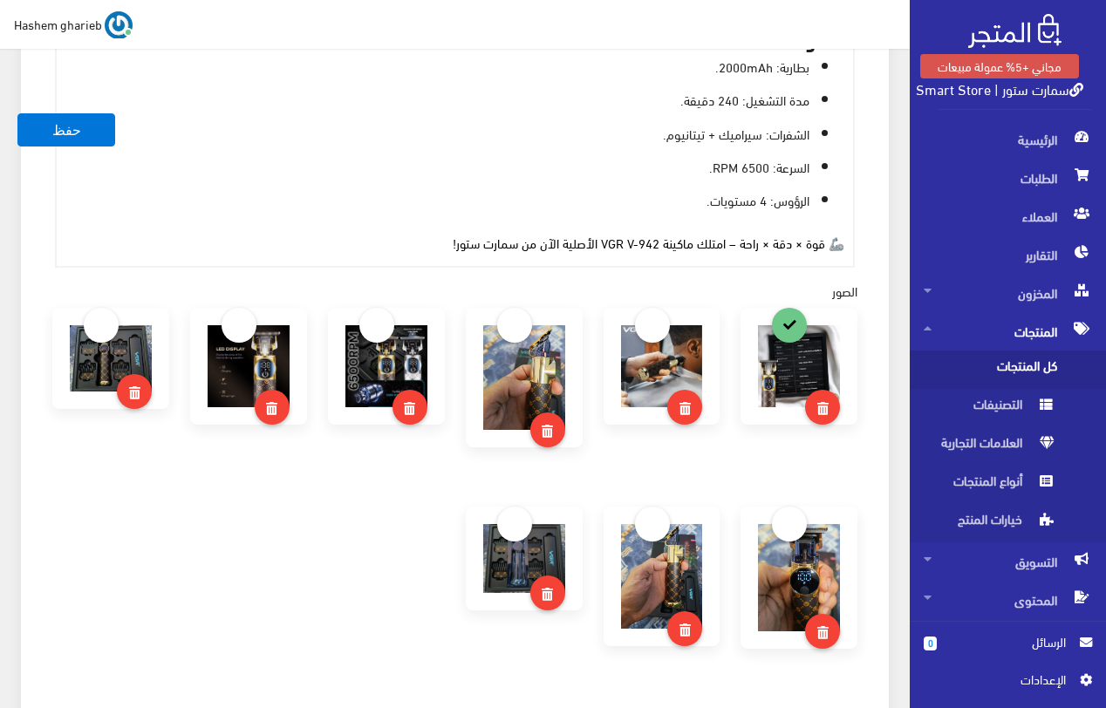
scroll to position [1047, 0]
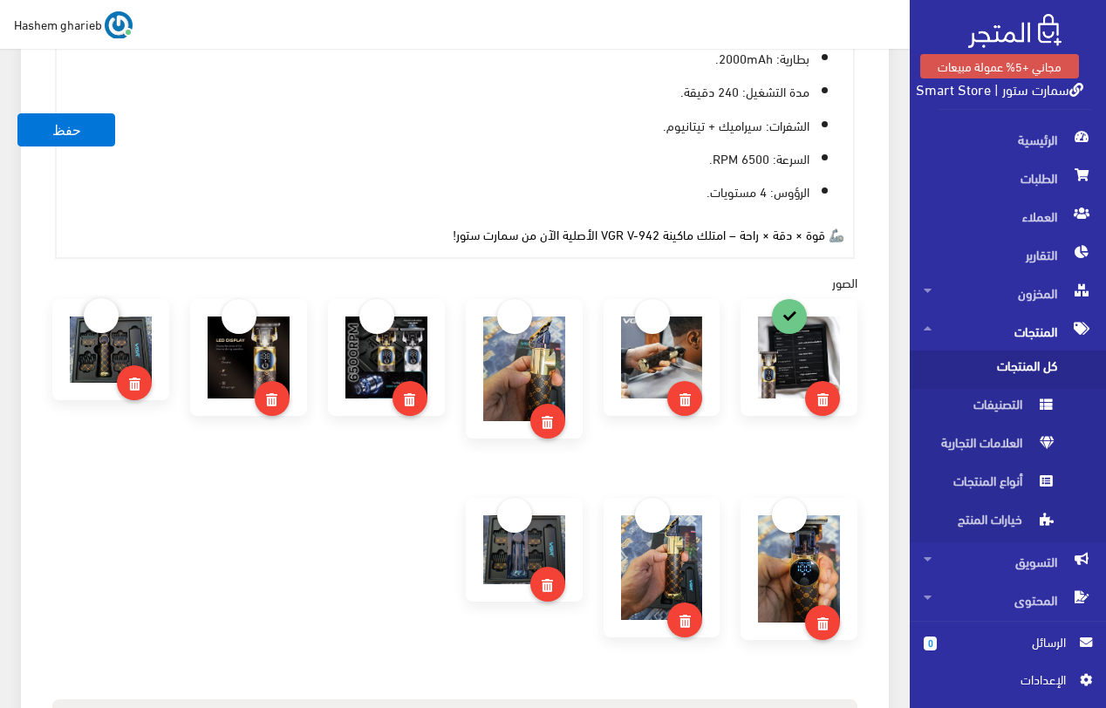
click at [93, 299] on link at bounding box center [101, 315] width 35 height 35
click at [53, 124] on button "حفظ" at bounding box center [66, 129] width 98 height 33
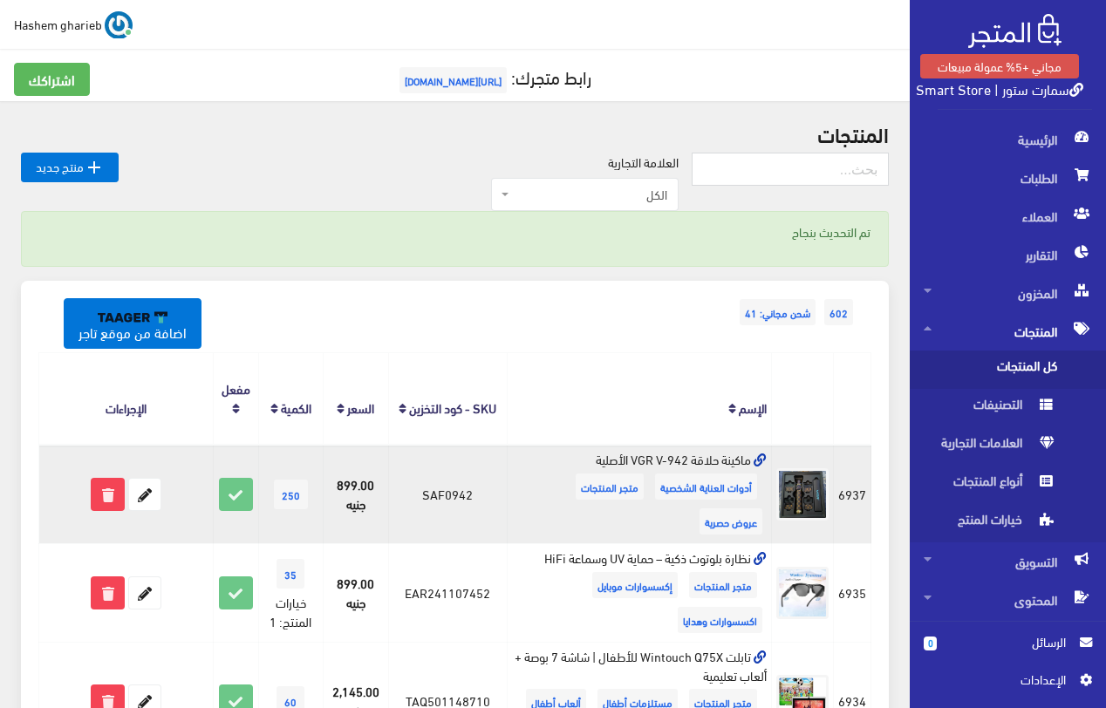
click at [758, 457] on icon at bounding box center [760, 460] width 13 height 13
click at [151, 488] on icon at bounding box center [144, 494] width 31 height 31
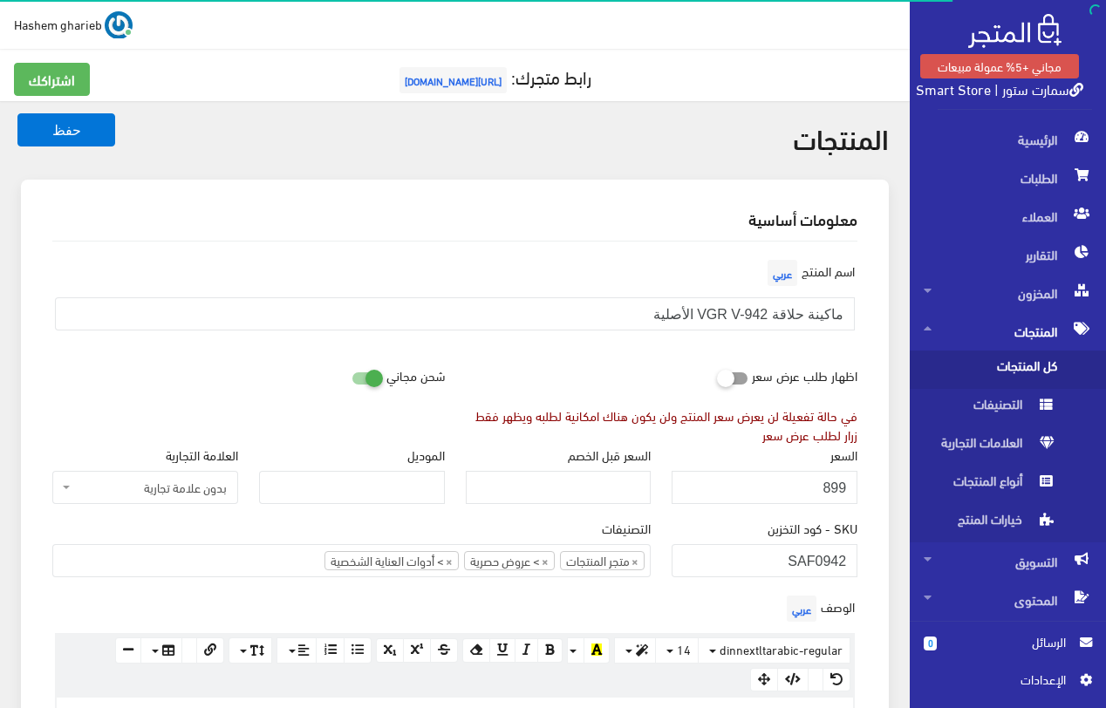
select select "28"
select select
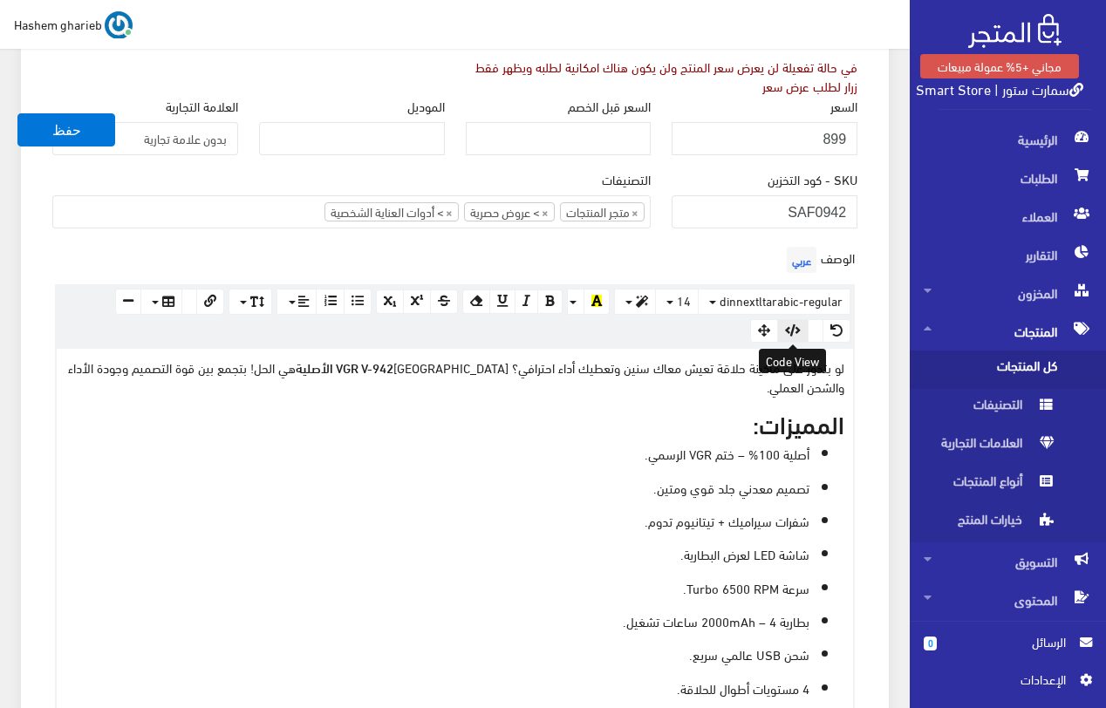
click at [789, 329] on icon "button" at bounding box center [793, 330] width 16 height 12
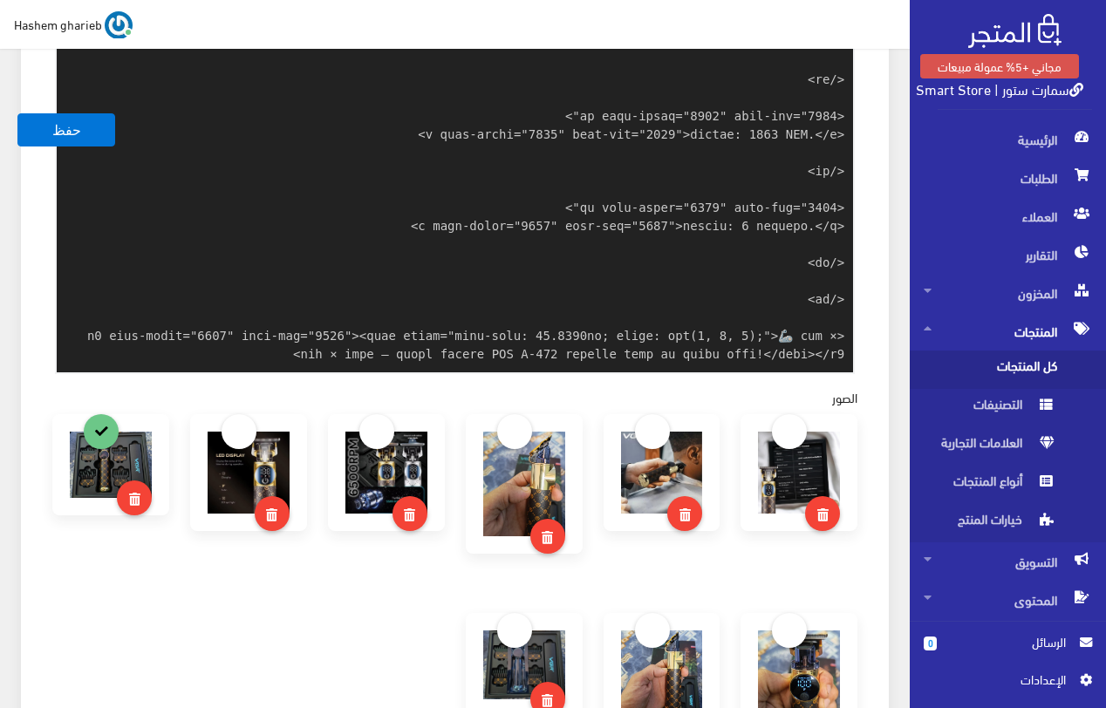
scroll to position [959, 0]
paste textarea "<!-- ✅ Lore Ipsu --> <dolor>sitame CON A-475 elitsed - doeius tempo incididu ut…"
type textarea "<p data-start="1451" data-end="1602">لو بتدور على ماكينة حلاقة تعيش معاك سنين و…"
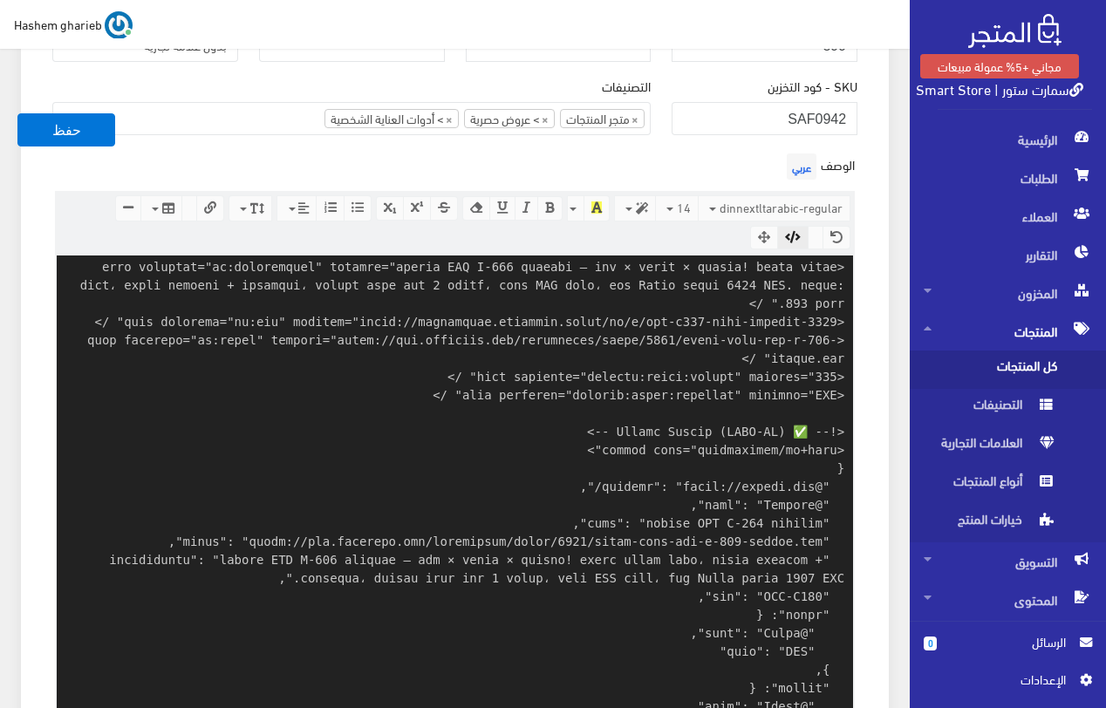
scroll to position [389, 0]
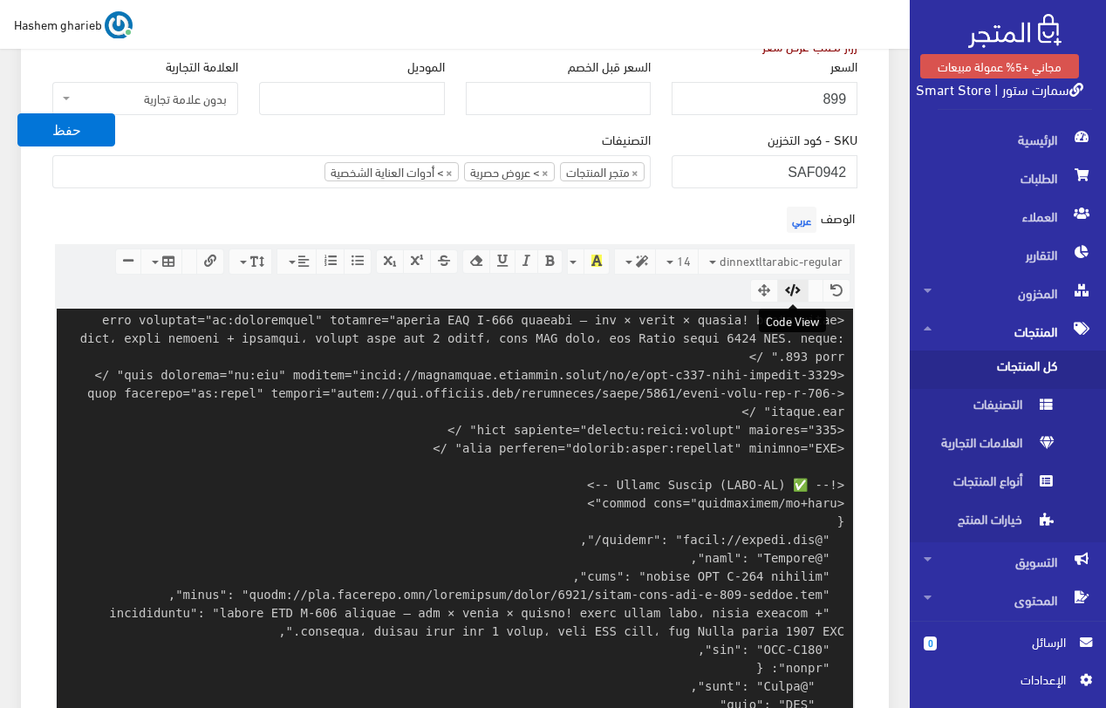
click at [791, 286] on icon "button" at bounding box center [793, 290] width 16 height 12
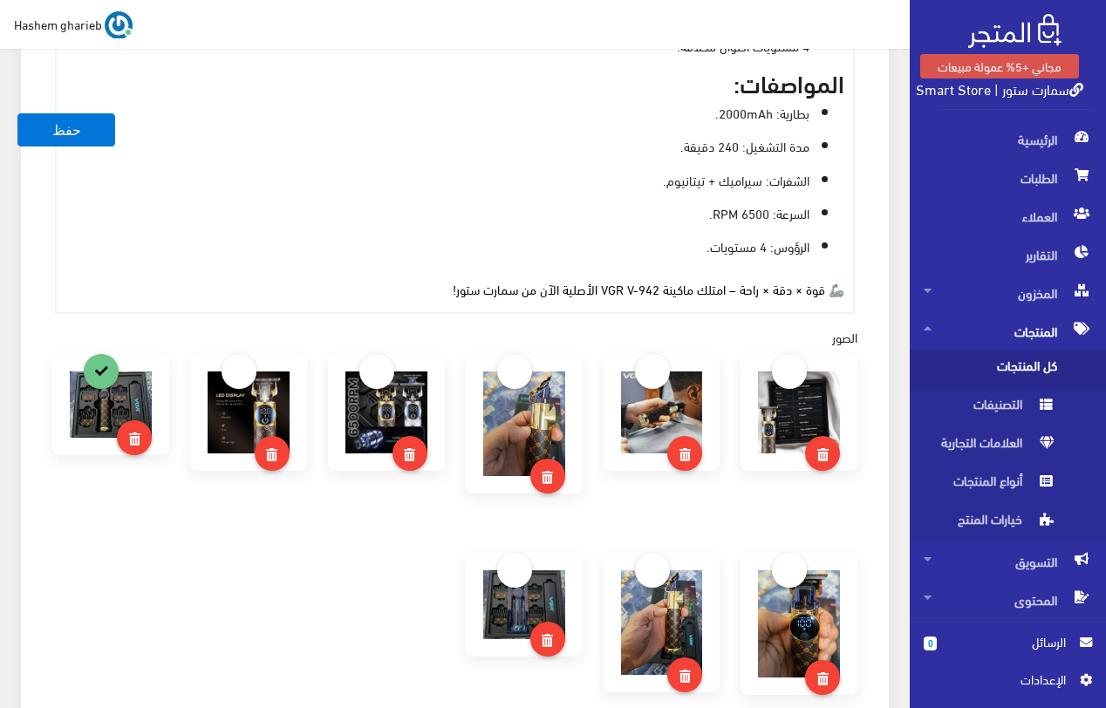
scroll to position [1000, 0]
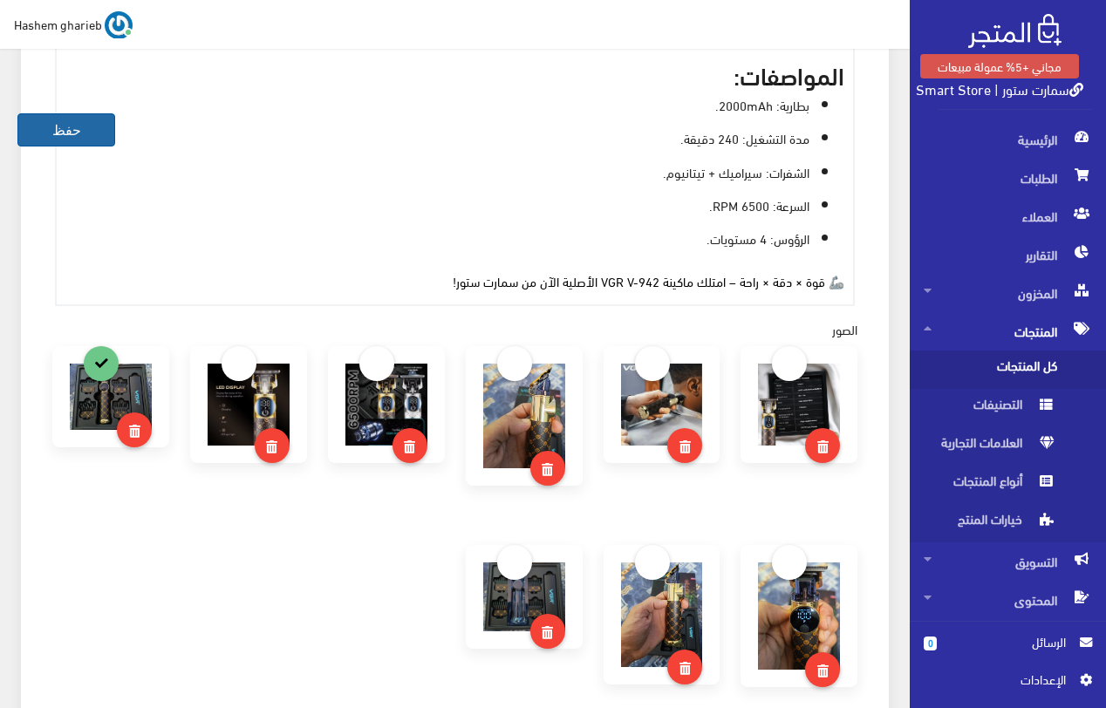
click at [60, 135] on button "حفظ" at bounding box center [66, 129] width 98 height 33
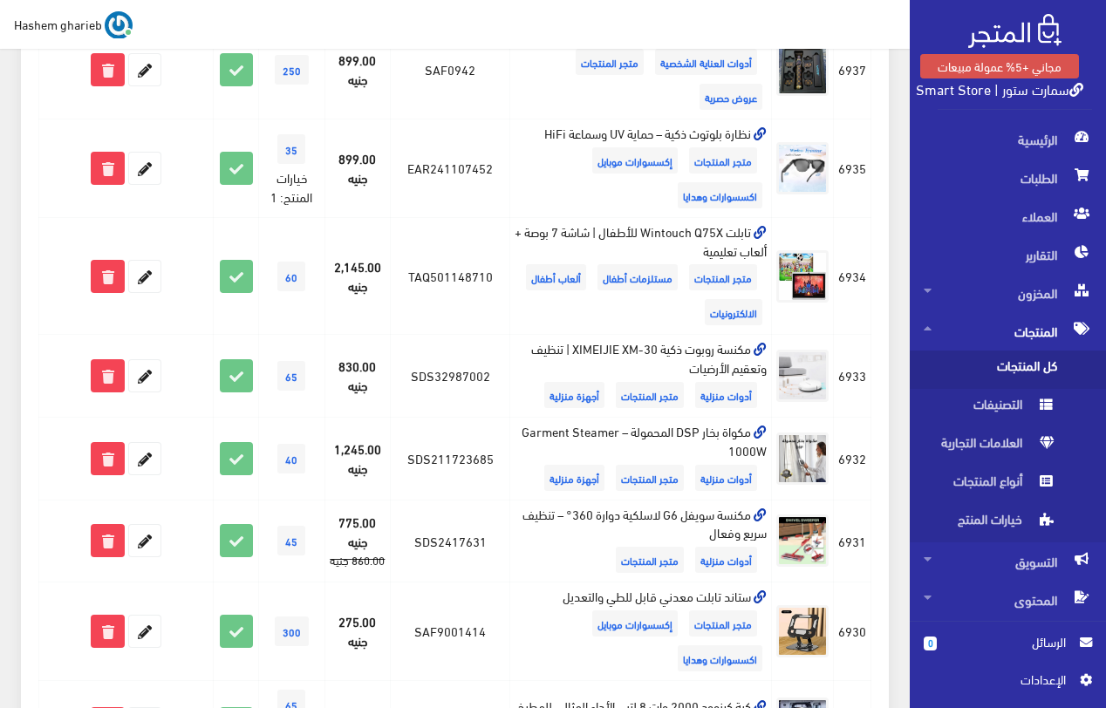
scroll to position [436, 0]
